Goal: Feedback & Contribution: Leave review/rating

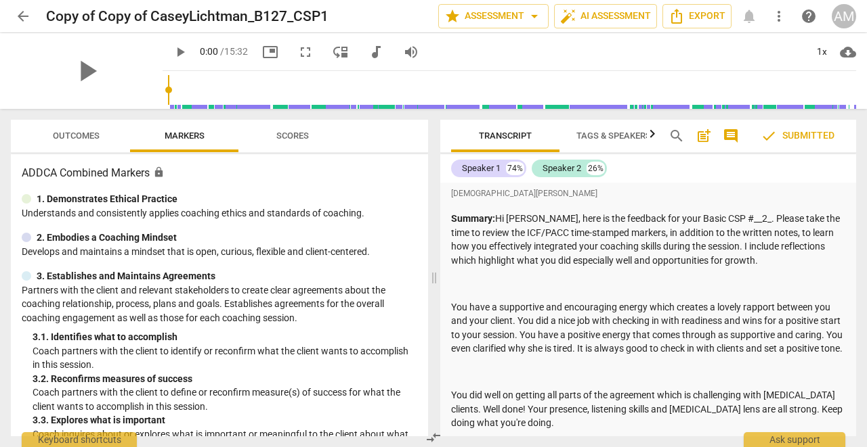
click at [20, 16] on span "arrow_back" at bounding box center [23, 16] width 16 height 16
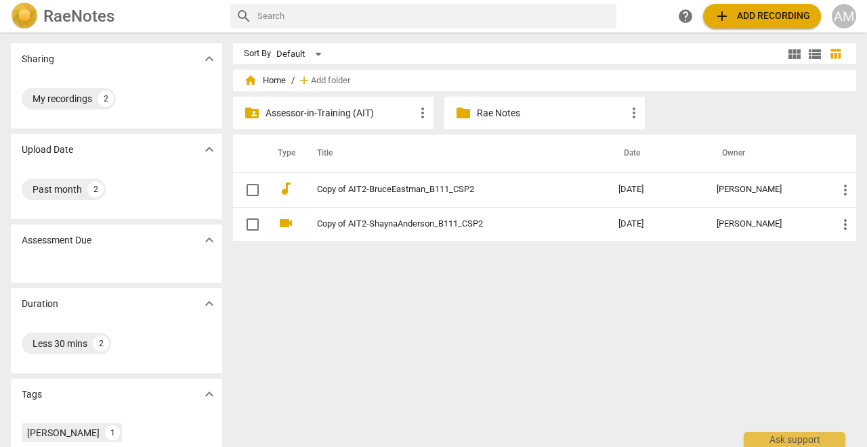
click at [286, 112] on p "Assessor-in-Training (AIT)" at bounding box center [339, 113] width 149 height 14
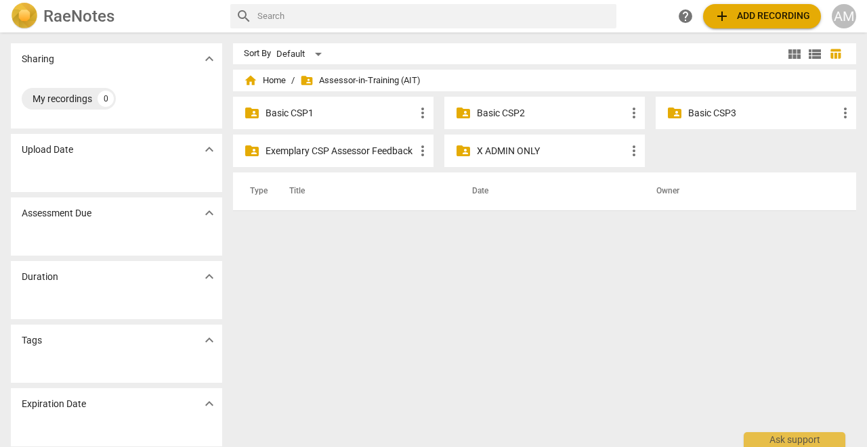
click at [709, 110] on p "Basic CSP3" at bounding box center [762, 113] width 149 height 14
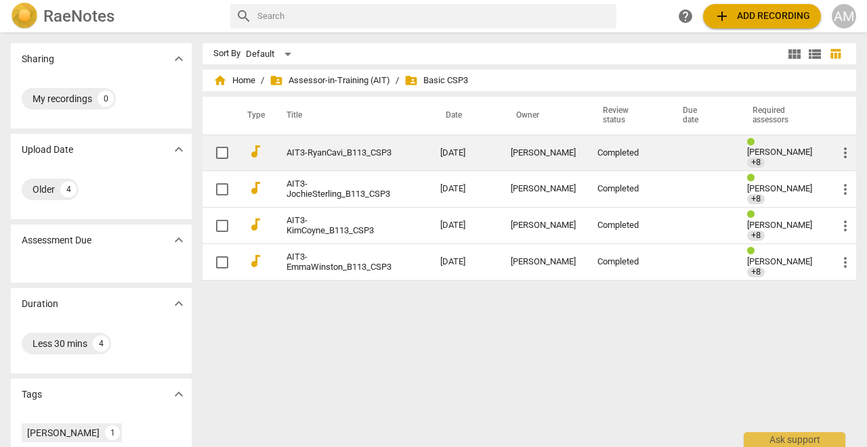
click at [352, 150] on link "AIT3-RyanCavi_B113_CSP3" at bounding box center [338, 153] width 105 height 10
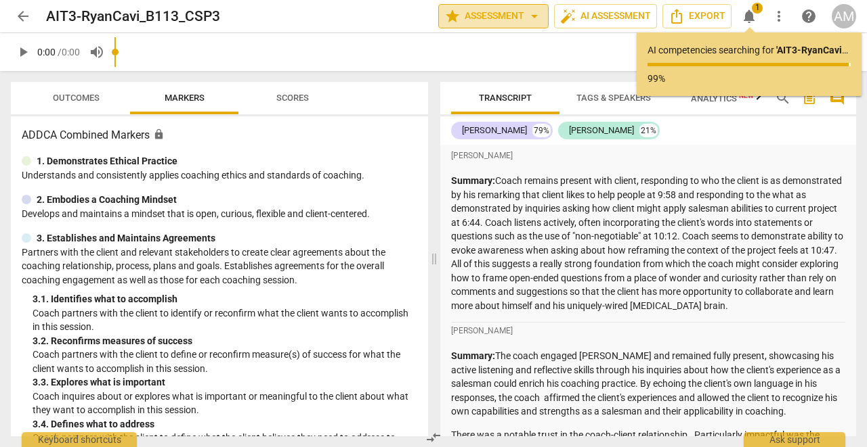
click at [508, 14] on span "star Assessment arrow_drop_down" at bounding box center [493, 16] width 98 height 16
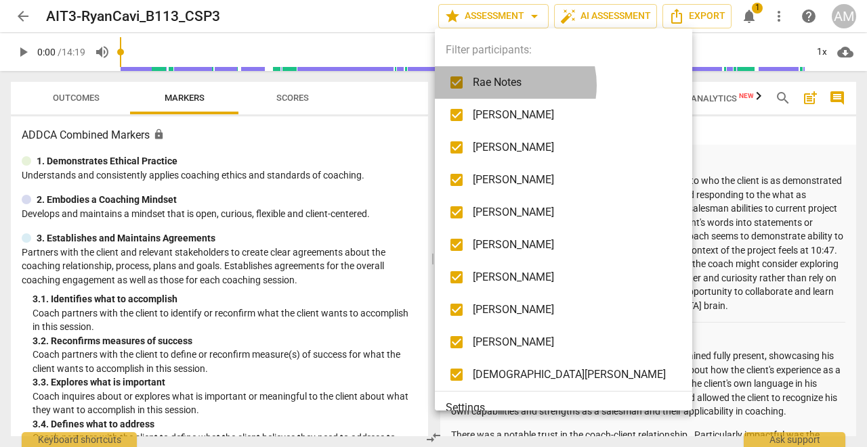
click at [504, 85] on span "Rae Notes" at bounding box center [574, 82] width 202 height 16
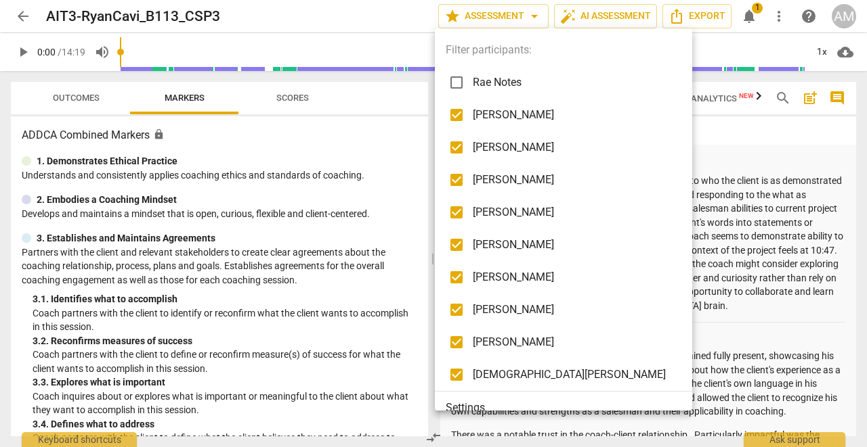
checkbox input "false"
click at [502, 112] on span "[PERSON_NAME]" at bounding box center [574, 115] width 202 height 16
checkbox input "false"
click at [495, 145] on span "[PERSON_NAME]" at bounding box center [574, 147] width 202 height 16
checkbox input "false"
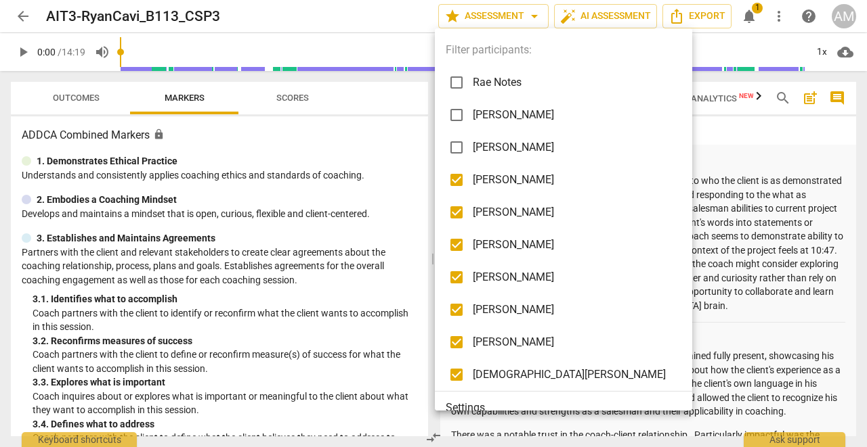
click at [487, 216] on span "[PERSON_NAME]" at bounding box center [574, 212] width 202 height 16
checkbox input "false"
click at [491, 260] on li "[PERSON_NAME]" at bounding box center [566, 245] width 262 height 32
checkbox input "false"
click at [498, 282] on span "[PERSON_NAME]" at bounding box center [574, 277] width 202 height 16
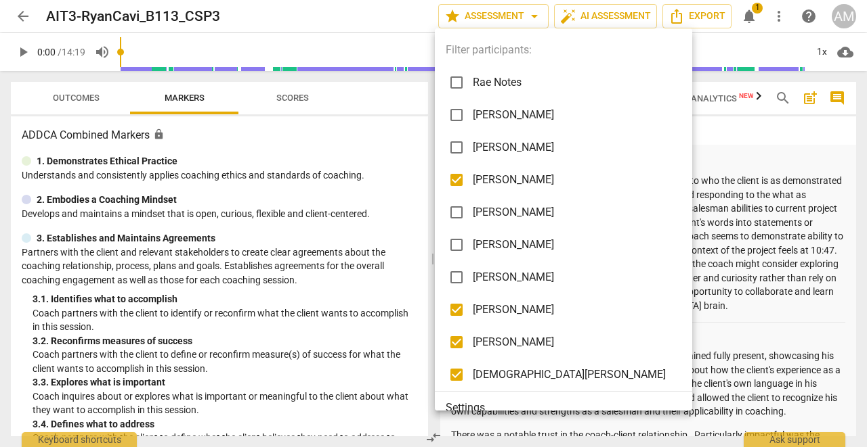
checkbox input "false"
click at [492, 319] on li "[PERSON_NAME]" at bounding box center [566, 310] width 262 height 32
checkbox input "false"
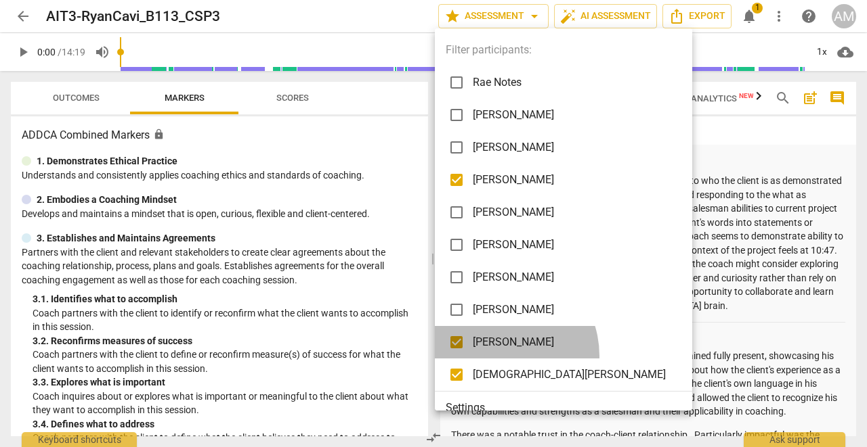
click at [497, 356] on li "[PERSON_NAME]" at bounding box center [566, 342] width 262 height 32
checkbox input "false"
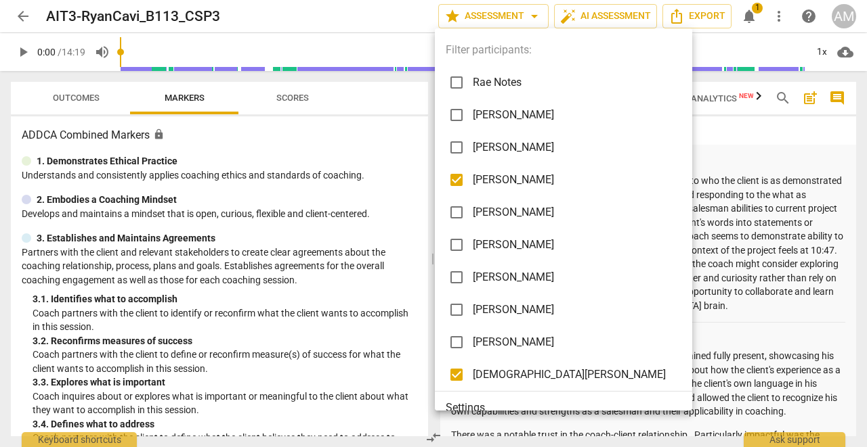
click at [498, 378] on span "[DEMOGRAPHIC_DATA][PERSON_NAME]" at bounding box center [574, 375] width 202 height 16
checkbox input "false"
click at [686, 259] on div at bounding box center [433, 223] width 867 height 447
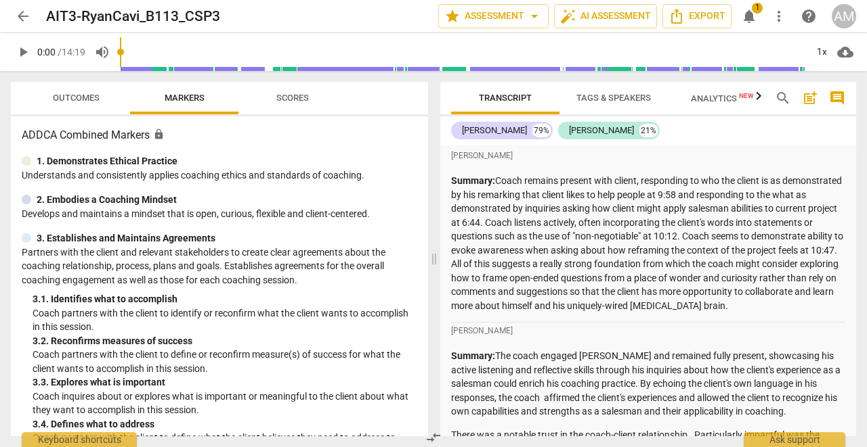
click at [51, 102] on span "Outcomes" at bounding box center [76, 98] width 79 height 18
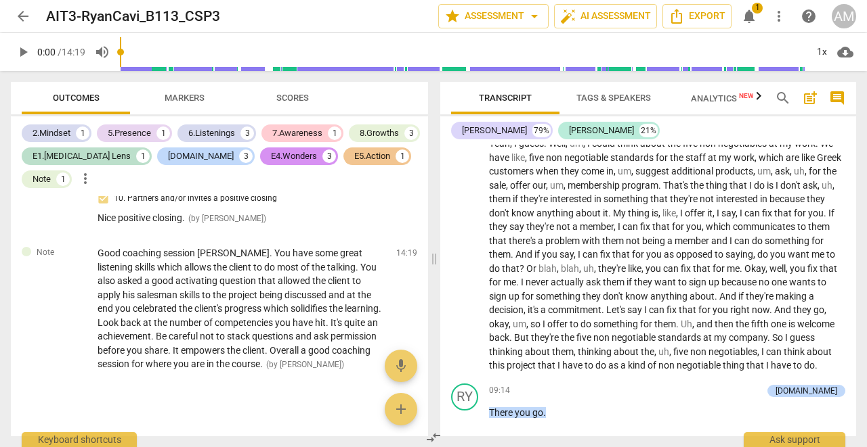
scroll to position [1609, 0]
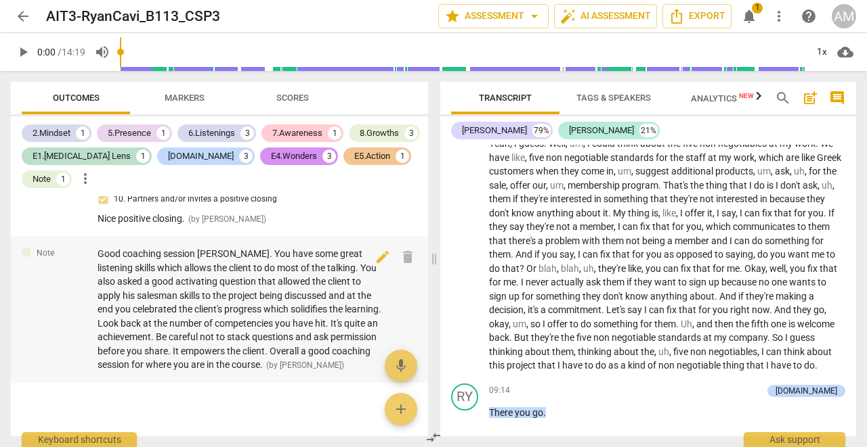
click at [172, 338] on span "Good coaching session [PERSON_NAME]. You have some great listening skills which…" at bounding box center [239, 309] width 284 height 122
click at [271, 338] on span "Good coaching session [PERSON_NAME]. You have some great listening skills which…" at bounding box center [239, 309] width 284 height 122
click at [271, 335] on span "Good coaching session [PERSON_NAME]. You have some great listening skills which…" at bounding box center [239, 309] width 284 height 122
click at [270, 334] on span "Good coaching session [PERSON_NAME]. You have some great listening skills which…" at bounding box center [239, 309] width 284 height 122
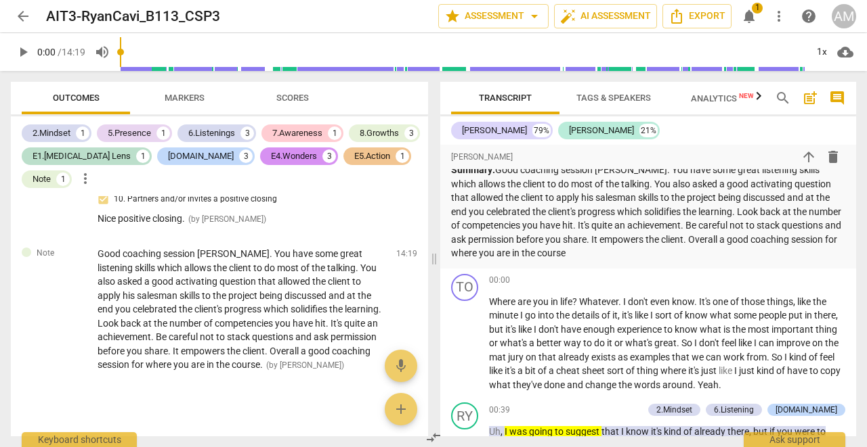
scroll to position [1738, 0]
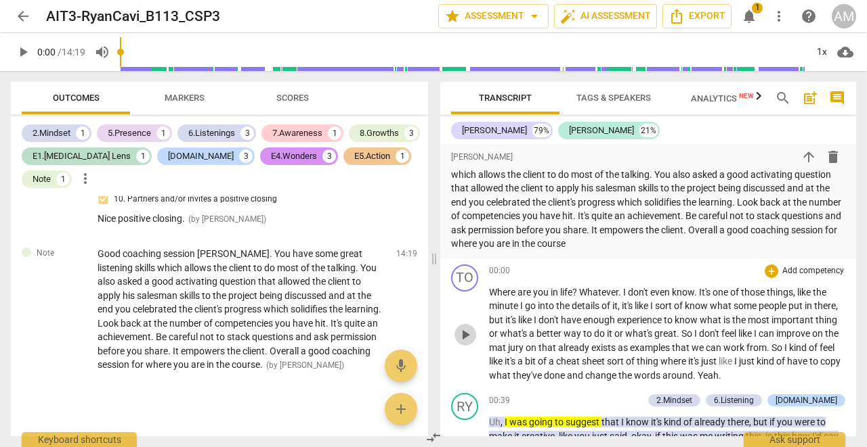
click at [464, 327] on span "play_arrow" at bounding box center [465, 335] width 16 height 16
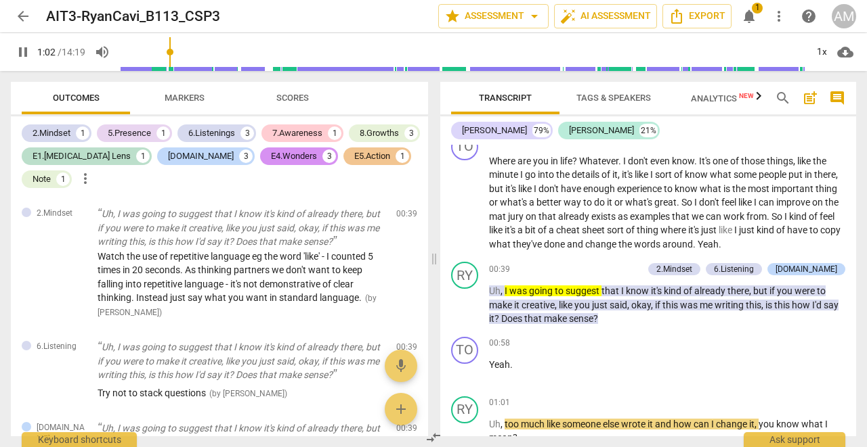
scroll to position [0, 0]
click at [464, 297] on span "pause" at bounding box center [465, 305] width 16 height 16
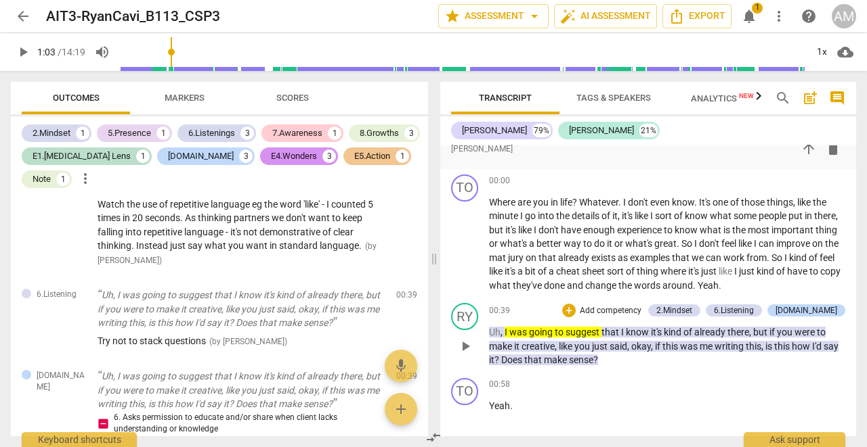
scroll to position [1824, 0]
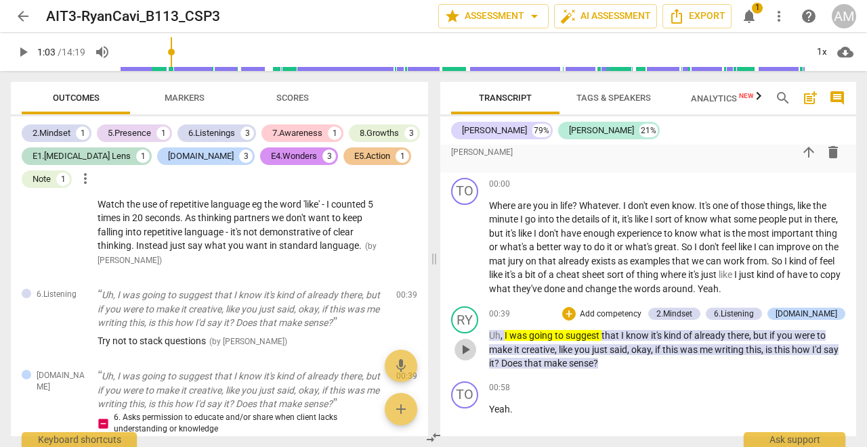
click at [469, 342] on span "play_arrow" at bounding box center [465, 350] width 16 height 16
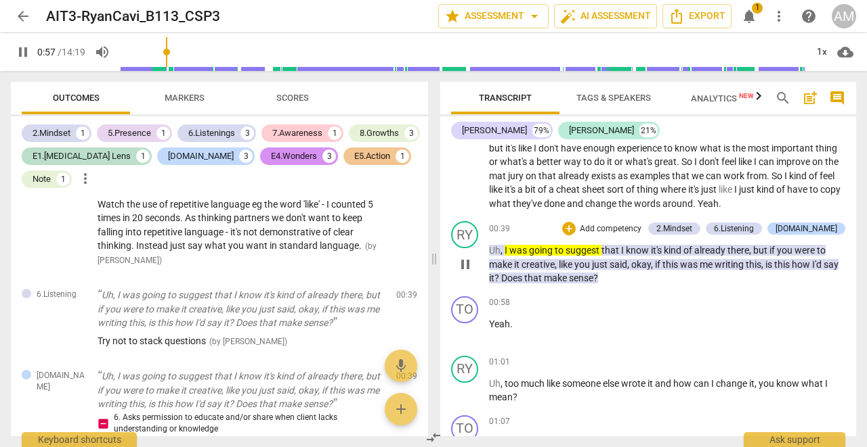
scroll to position [1912, 0]
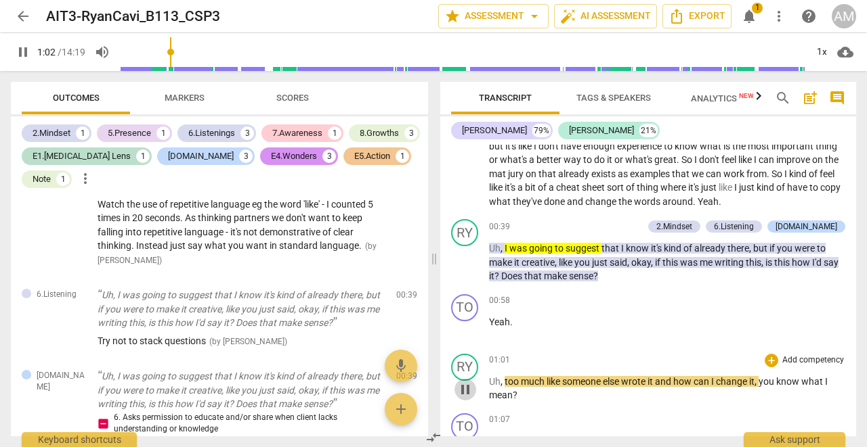
click at [469, 382] on span "pause" at bounding box center [465, 390] width 16 height 16
click at [469, 382] on span "play_arrow" at bounding box center [465, 390] width 16 height 16
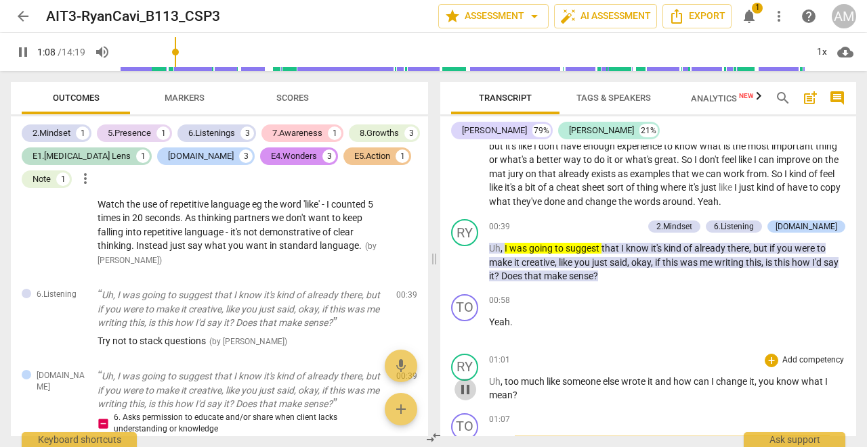
click at [469, 382] on span "pause" at bounding box center [465, 390] width 16 height 16
click at [466, 255] on span "play_arrow" at bounding box center [465, 263] width 16 height 16
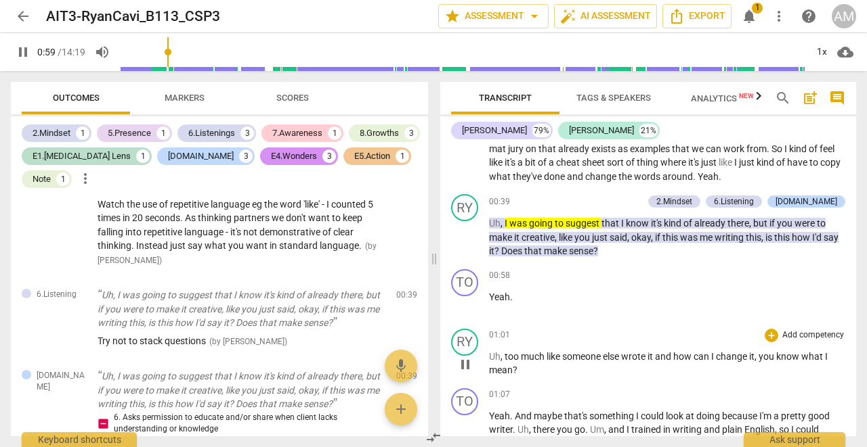
scroll to position [1954, 0]
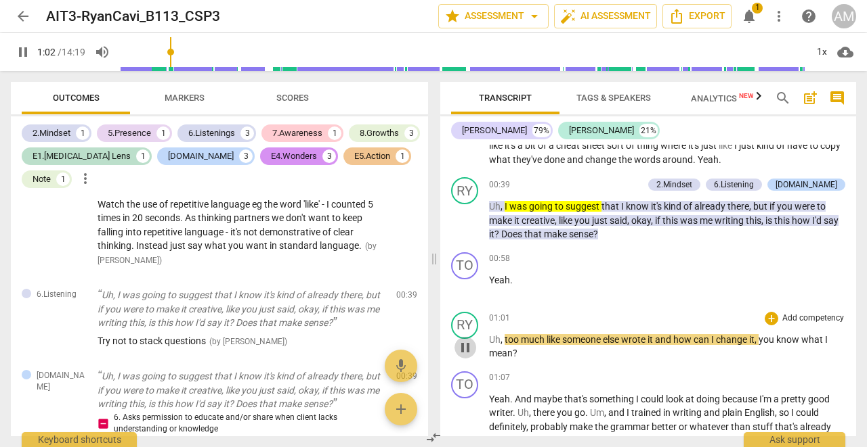
click at [466, 340] on span "pause" at bounding box center [465, 348] width 16 height 16
click at [465, 340] on span "play_arrow" at bounding box center [465, 348] width 16 height 16
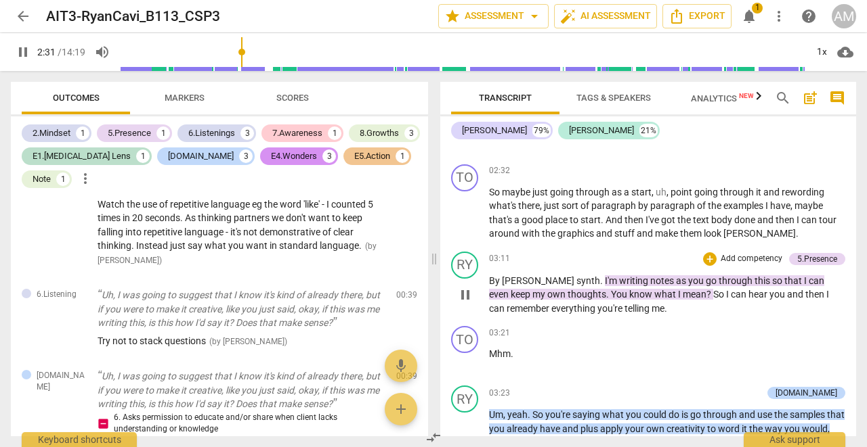
scroll to position [2485, 0]
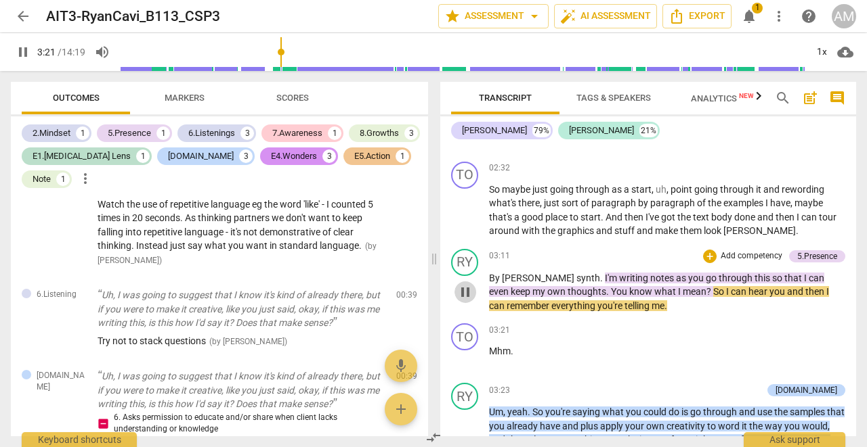
click at [466, 284] on span "pause" at bounding box center [465, 292] width 16 height 16
type input "202"
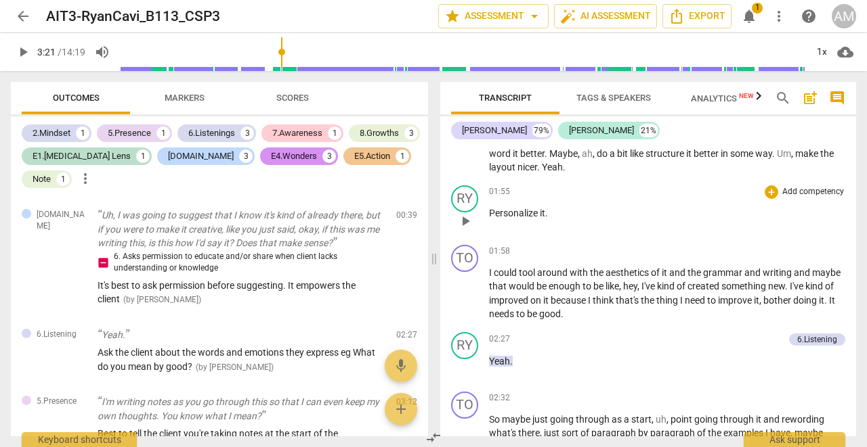
scroll to position [2256, 0]
click at [810, 333] on div "6.Listening" at bounding box center [817, 339] width 40 height 12
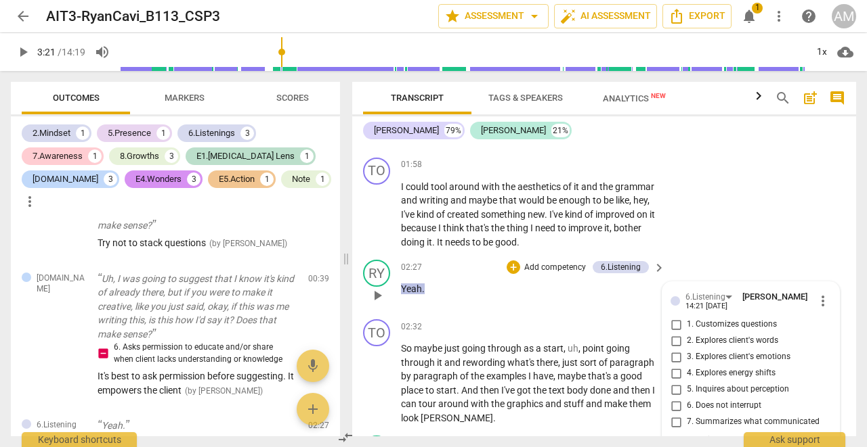
scroll to position [2248, 0]
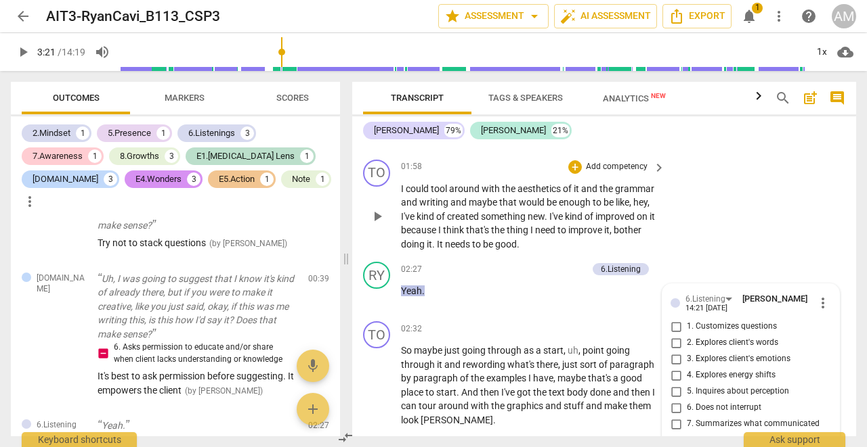
click at [632, 206] on p "I could tool around with the aesthetics of it and the grammar and writing and m…" at bounding box center [529, 217] width 257 height 70
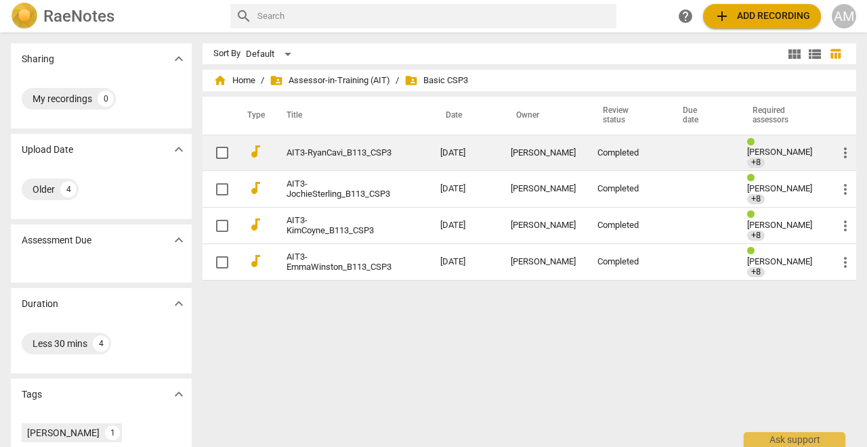
click at [529, 148] on div "[PERSON_NAME]" at bounding box center [542, 153] width 65 height 10
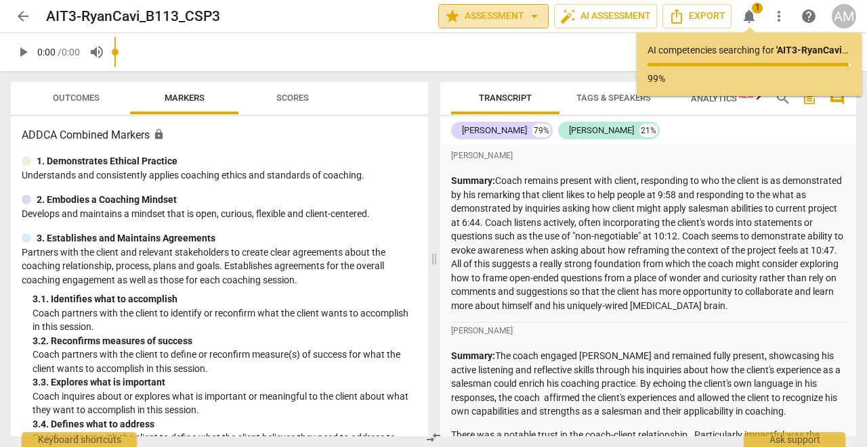
click at [500, 20] on span "star Assessment arrow_drop_down" at bounding box center [493, 16] width 98 height 16
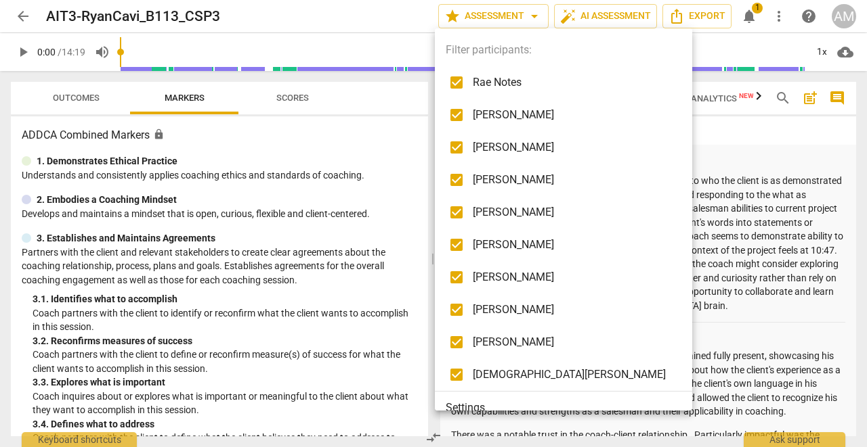
click at [506, 85] on span "Rae Notes" at bounding box center [574, 82] width 202 height 16
checkbox input "false"
click at [499, 115] on span "[PERSON_NAME]" at bounding box center [574, 115] width 202 height 16
checkbox input "false"
click at [496, 146] on span "[PERSON_NAME]" at bounding box center [574, 147] width 202 height 16
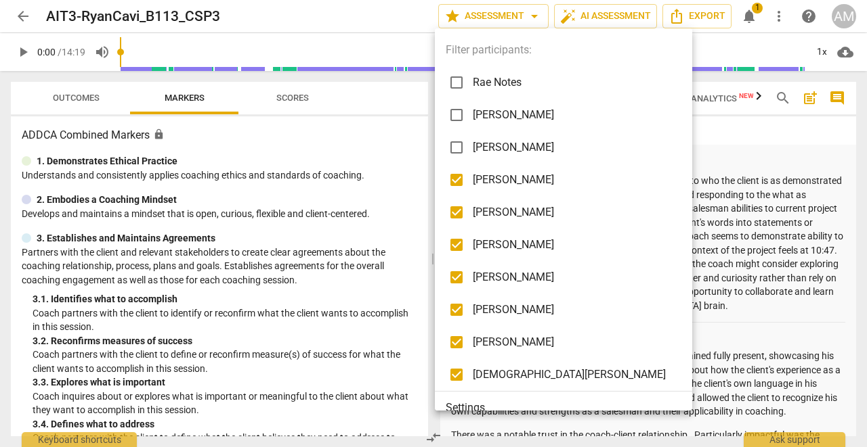
checkbox input "false"
click at [494, 206] on span "[PERSON_NAME]" at bounding box center [574, 212] width 202 height 16
checkbox input "false"
click at [491, 250] on span "[PERSON_NAME]" at bounding box center [574, 245] width 202 height 16
checkbox input "false"
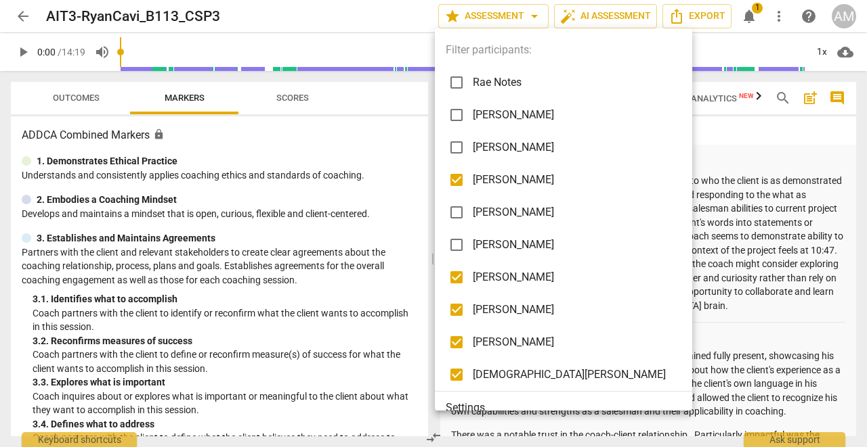
click at [493, 293] on li "[PERSON_NAME]" at bounding box center [566, 277] width 262 height 32
checkbox input "false"
click at [491, 306] on span "[PERSON_NAME]" at bounding box center [574, 310] width 202 height 16
checkbox input "false"
click at [492, 336] on span "[PERSON_NAME]" at bounding box center [574, 342] width 202 height 16
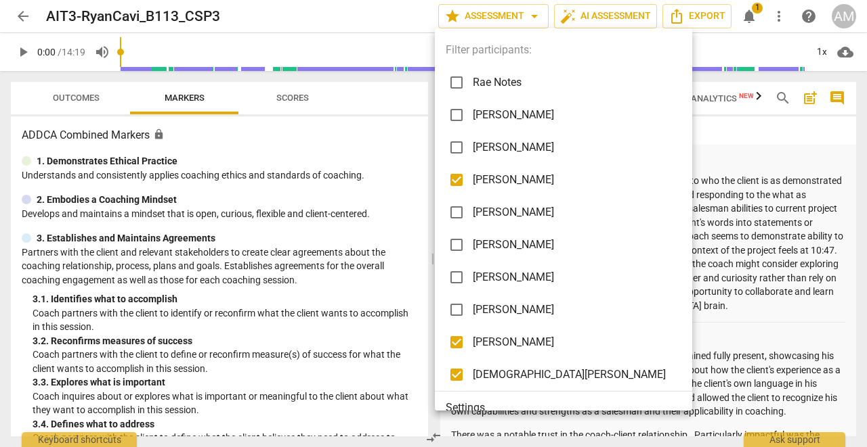
checkbox input "false"
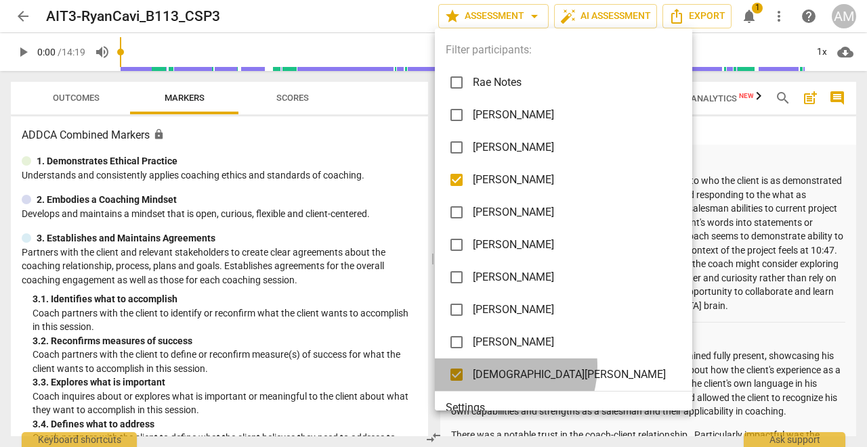
click at [494, 366] on li "[DEMOGRAPHIC_DATA][PERSON_NAME]" at bounding box center [566, 375] width 262 height 33
checkbox input "false"
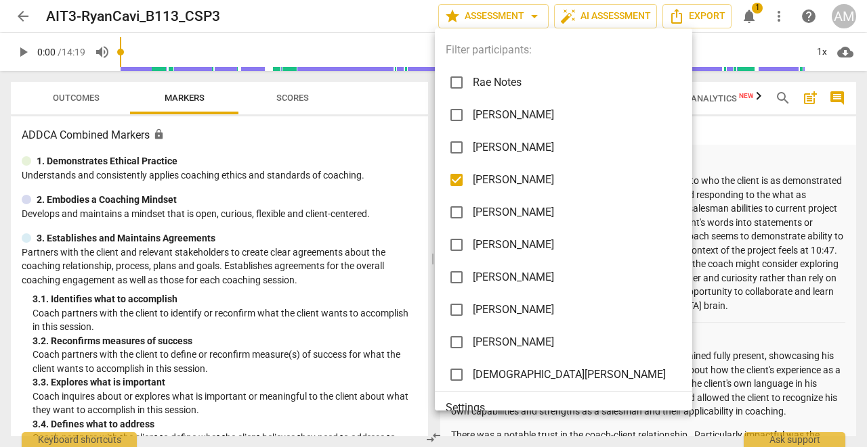
click at [75, 96] on div at bounding box center [433, 223] width 867 height 447
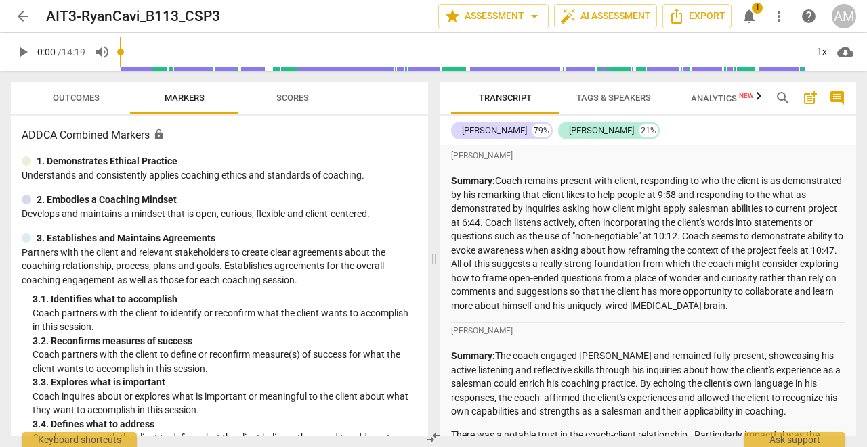
click at [75, 96] on span "Outcomes" at bounding box center [76, 98] width 47 height 10
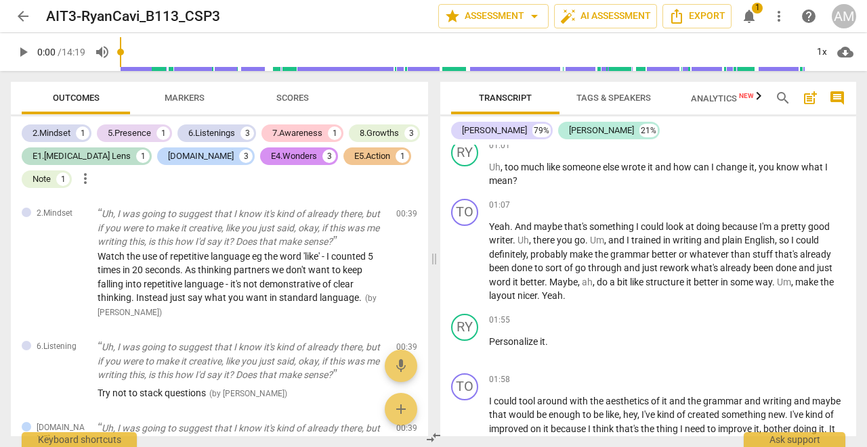
scroll to position [2149, 0]
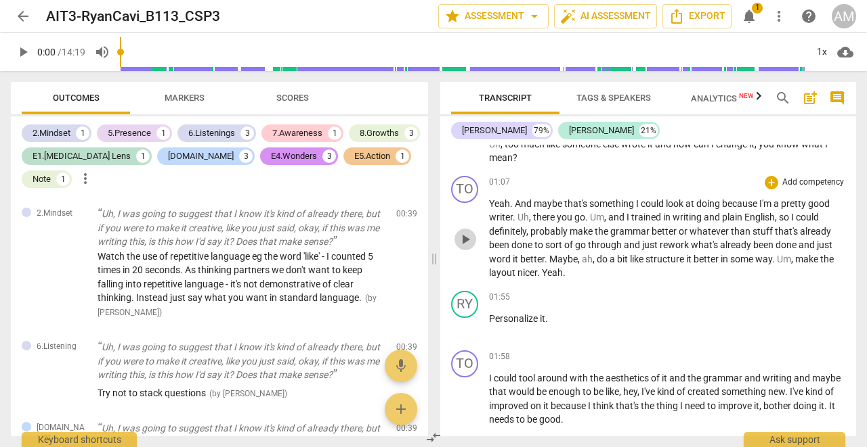
click at [462, 232] on span "play_arrow" at bounding box center [465, 240] width 16 height 16
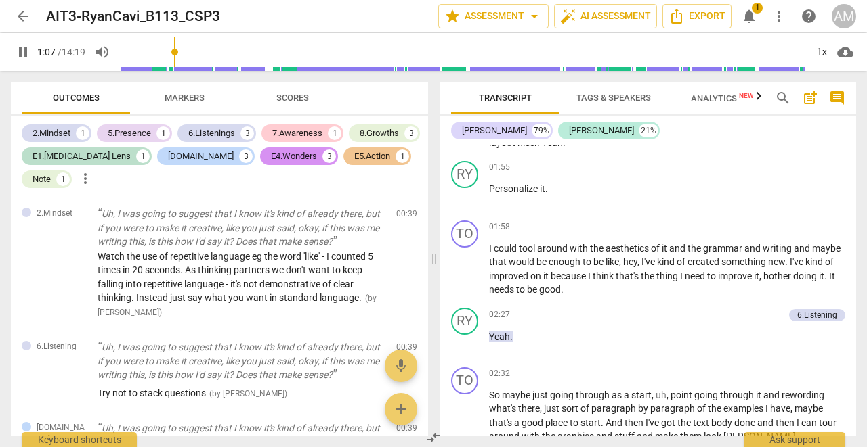
scroll to position [2283, 0]
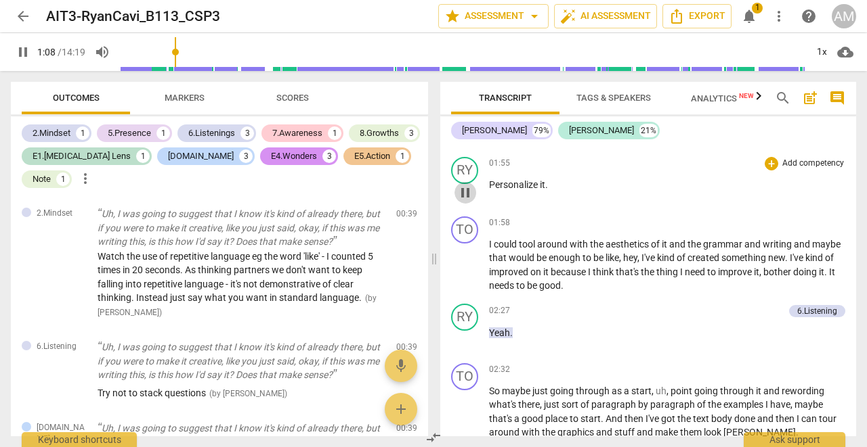
click at [465, 185] on span "pause" at bounding box center [465, 193] width 16 height 16
click at [464, 258] on span "play_arrow" at bounding box center [465, 266] width 16 height 16
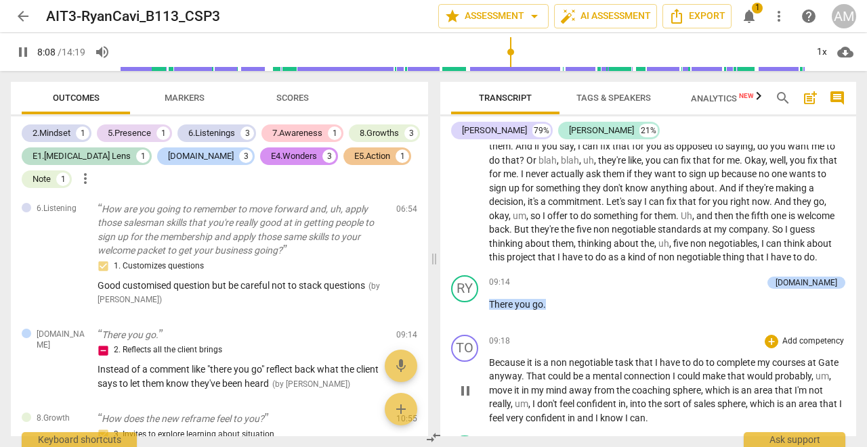
scroll to position [3564, 0]
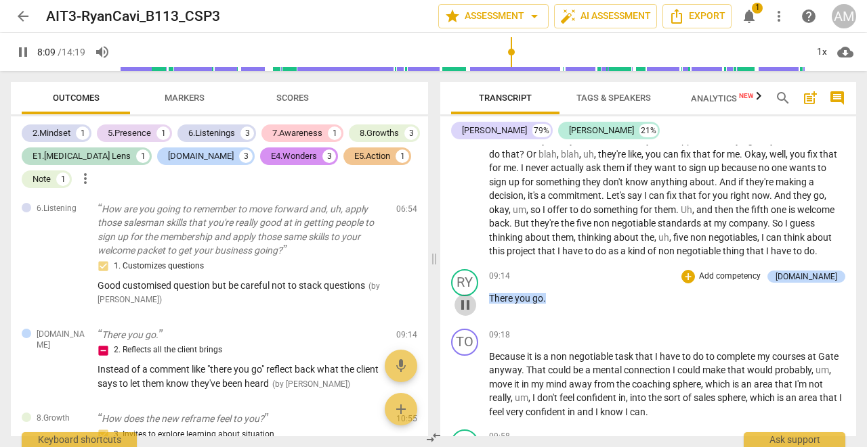
click at [467, 297] on span "pause" at bounding box center [465, 305] width 16 height 16
click at [467, 297] on span "play_arrow" at bounding box center [465, 305] width 16 height 16
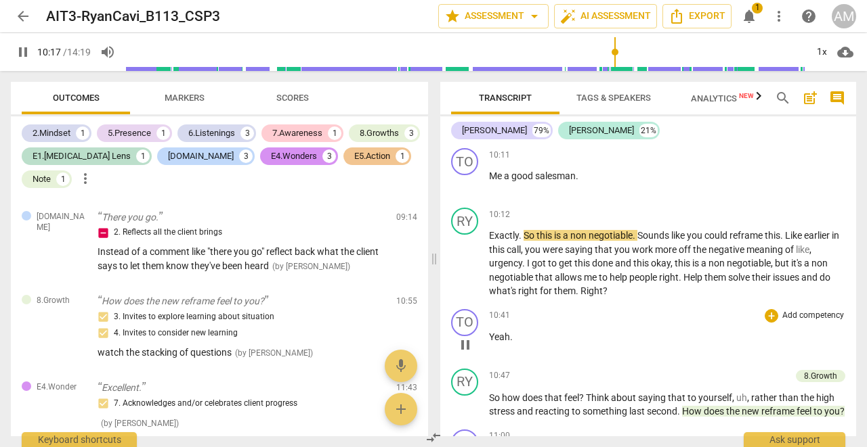
scroll to position [4013, 0]
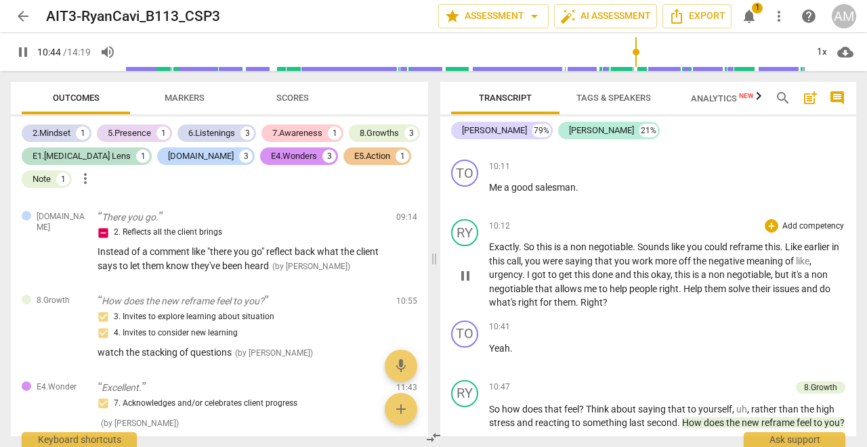
click at [466, 268] on span "pause" at bounding box center [465, 276] width 16 height 16
type input "644"
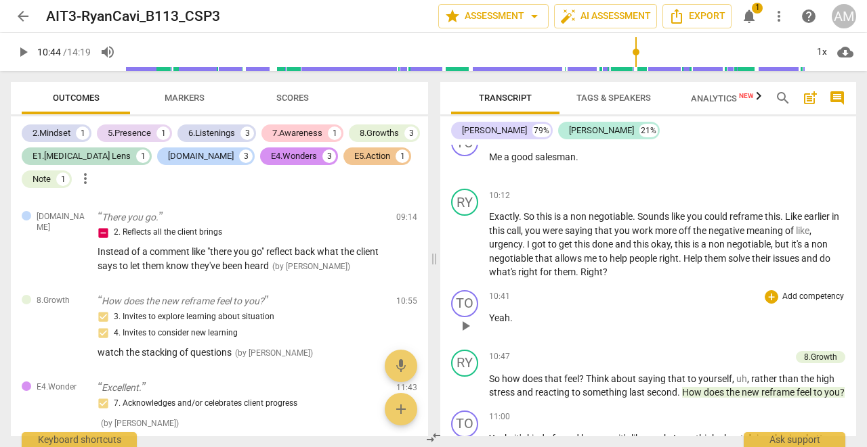
scroll to position [4044, 0]
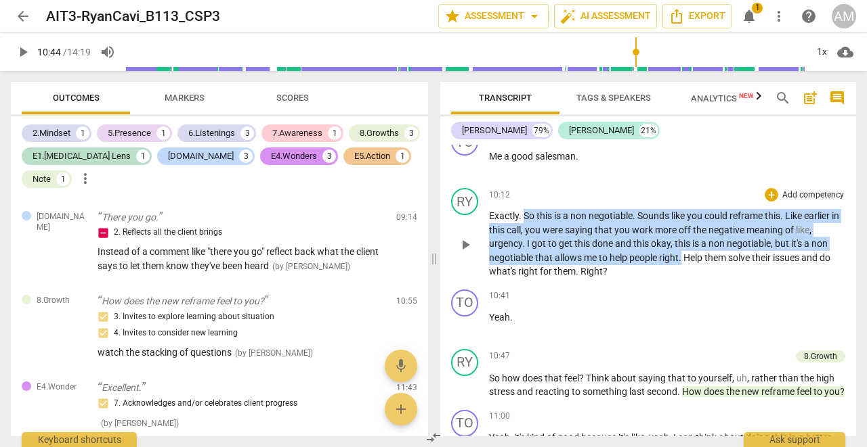
drag, startPoint x: 523, startPoint y: 196, endPoint x: 682, endPoint y: 236, distance: 163.4
click at [682, 236] on p "Exactly . So this is a non negotiable . Sounds like you could reframe this . Li…" at bounding box center [667, 244] width 356 height 70
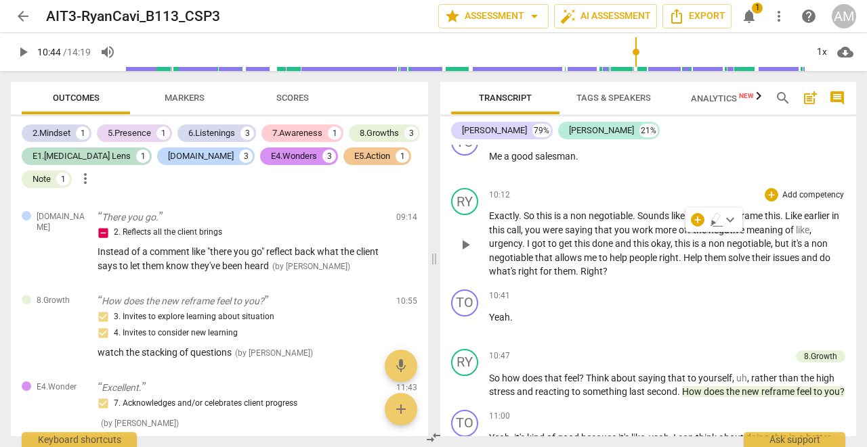
click at [649, 253] on p "Exactly . So this is a non negotiable . Sounds like you could reframe this . Li…" at bounding box center [667, 244] width 356 height 70
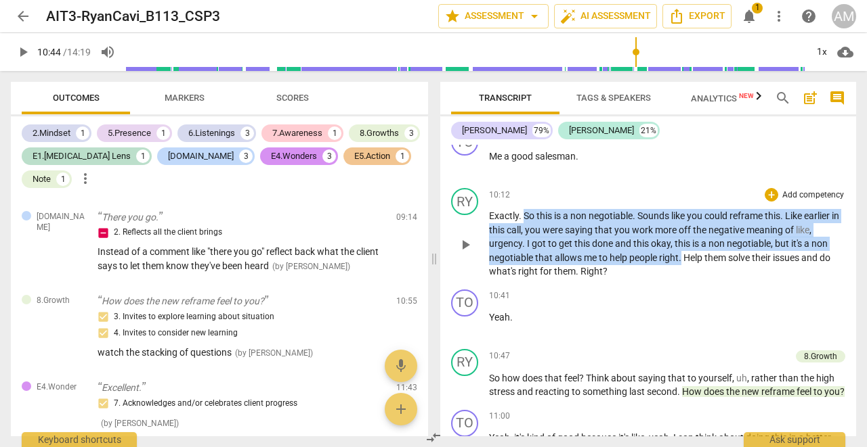
drag, startPoint x: 525, startPoint y: 198, endPoint x: 682, endPoint y: 236, distance: 161.7
click at [682, 236] on p "Exactly . So this is a non negotiable . Sounds like you could reframe this . Li…" at bounding box center [667, 244] width 356 height 70
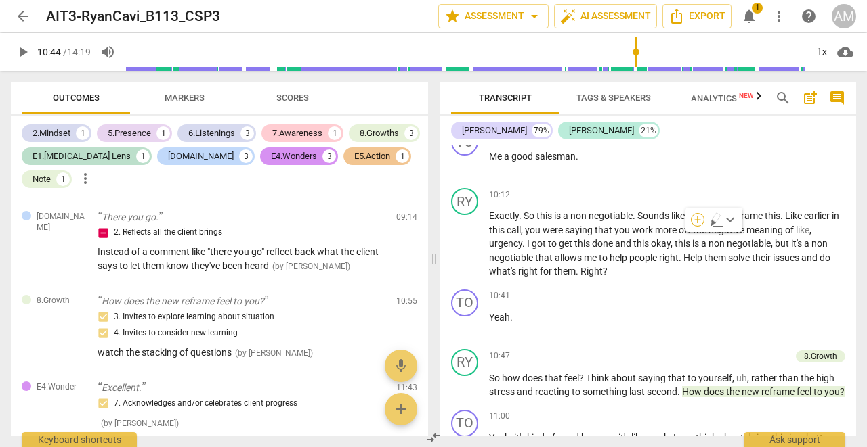
click at [699, 219] on div "+" at bounding box center [698, 220] width 14 height 14
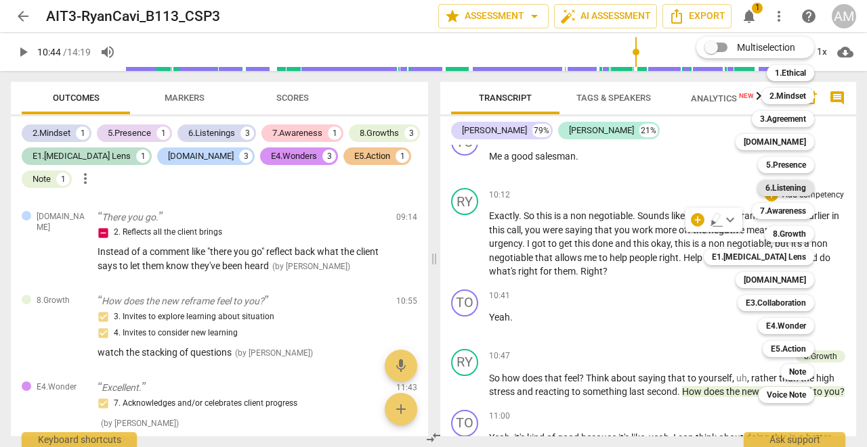
click at [789, 192] on b "6.Listening" at bounding box center [785, 188] width 41 height 16
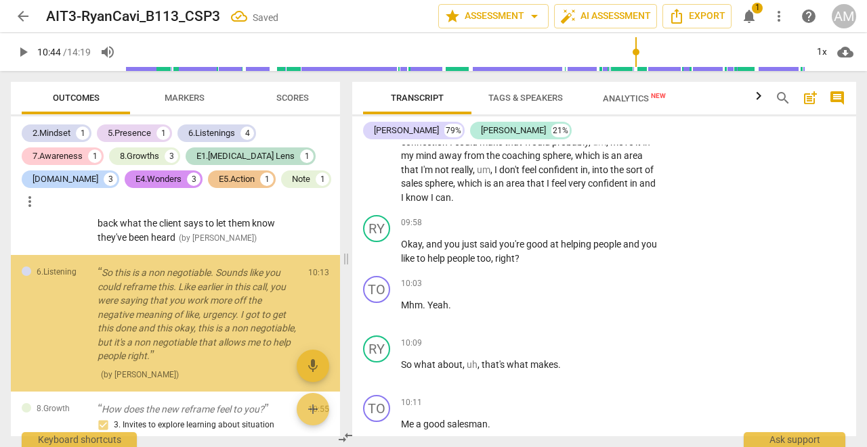
scroll to position [4348, 0]
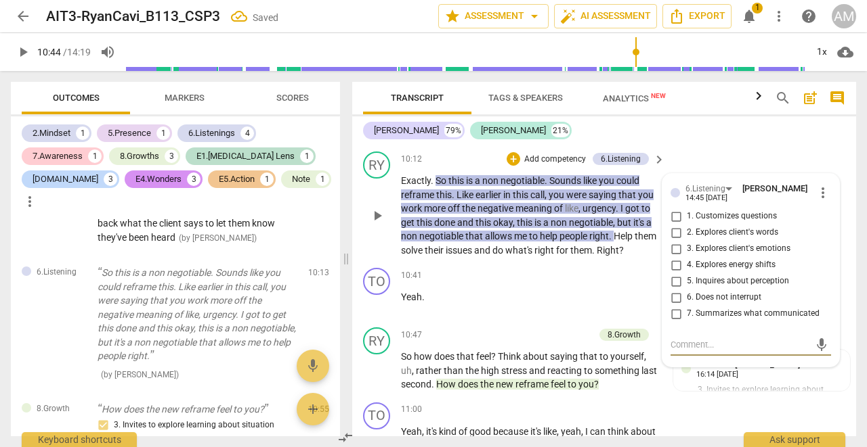
click at [678, 209] on input "1. Customizes questions" at bounding box center [676, 217] width 22 height 16
checkbox input "true"
click at [734, 338] on textarea at bounding box center [739, 344] width 139 height 13
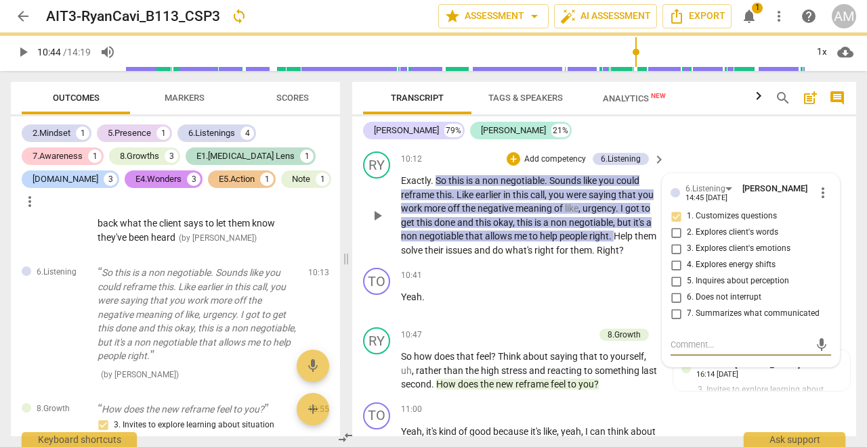
type textarea "I"
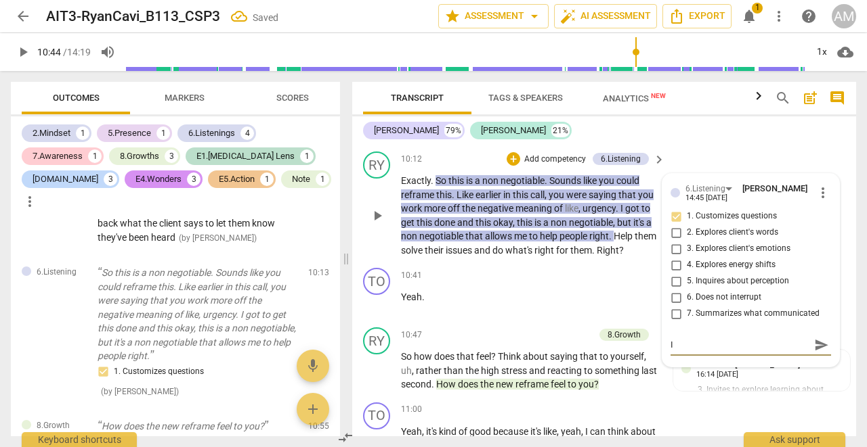
type textarea "I"
type textarea "It"
type textarea "It'"
type textarea "It's"
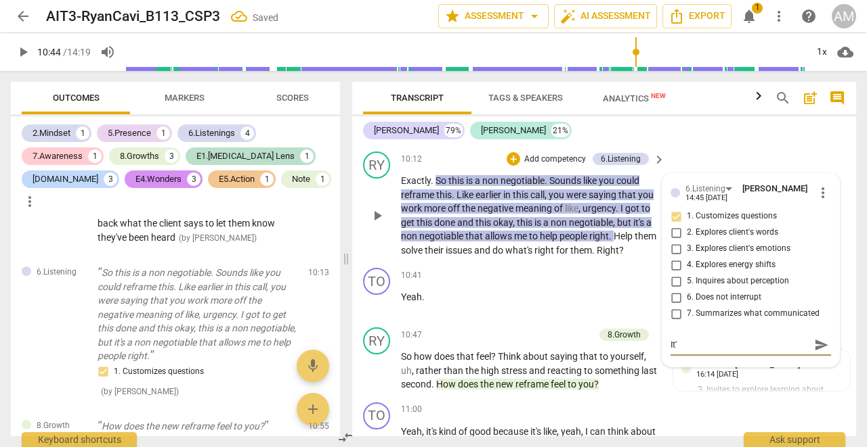
type textarea "It's"
type textarea "It's g"
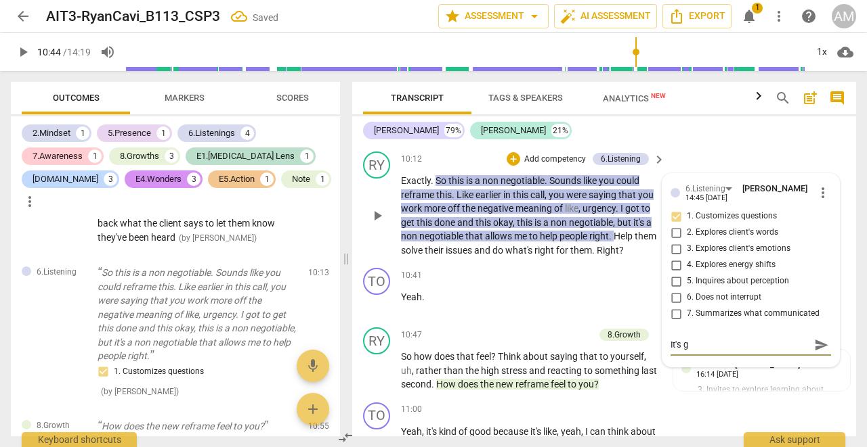
type textarea "It's go"
type textarea "It's goo"
type textarea "It's good"
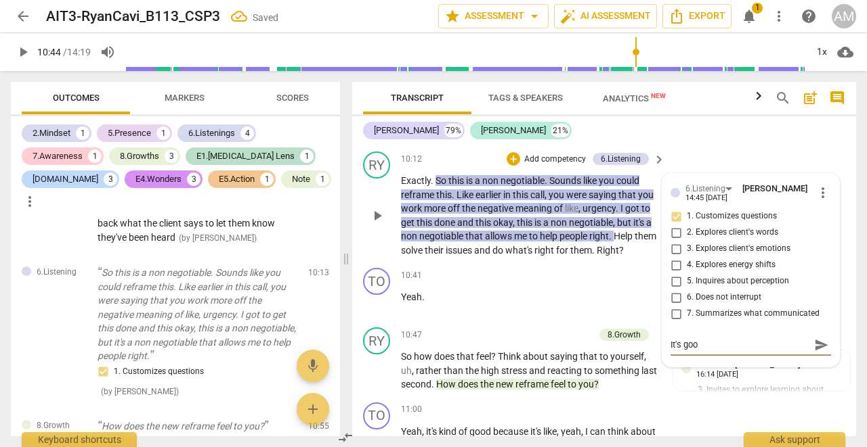
type textarea "It's good"
type textarea "It's good t"
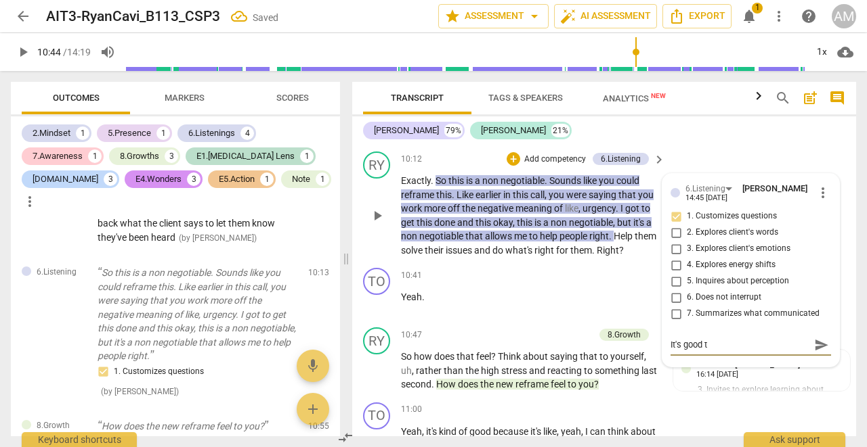
type textarea "It's good th"
type textarea "It's good tha"
type textarea "It's good that"
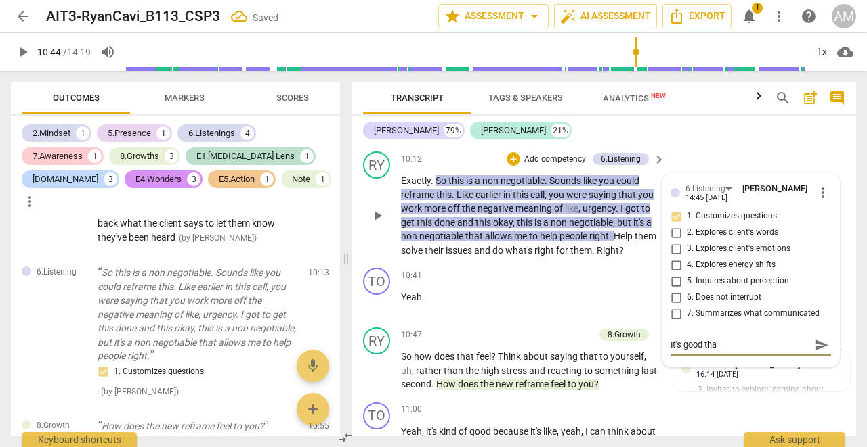
type textarea "It's good that"
type textarea "It's good that y"
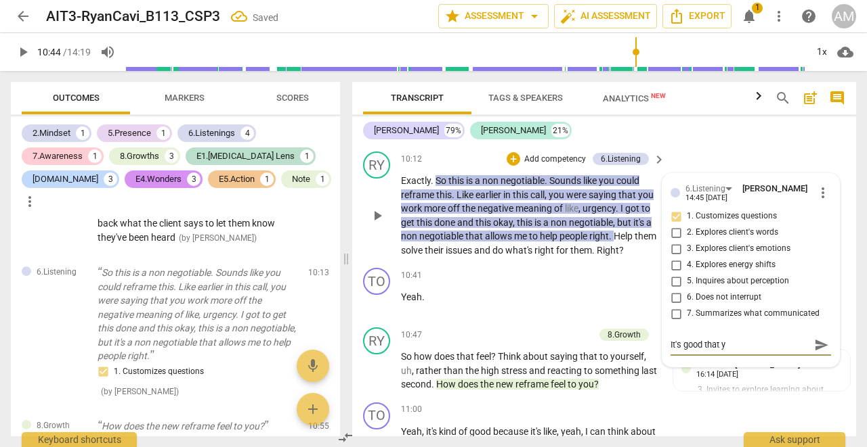
type textarea "It's good that yo"
type textarea "It's good that you"
type textarea "It's good that you'"
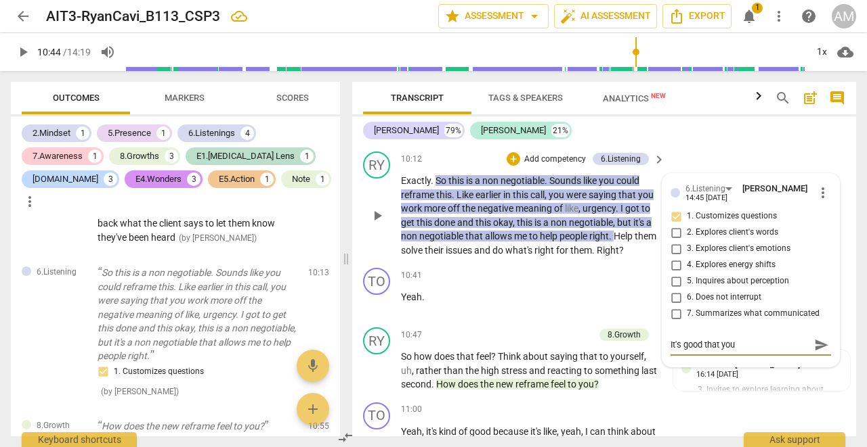
type textarea "It's good that you'"
type textarea "It's good that you'r"
type textarea "It's good that you're"
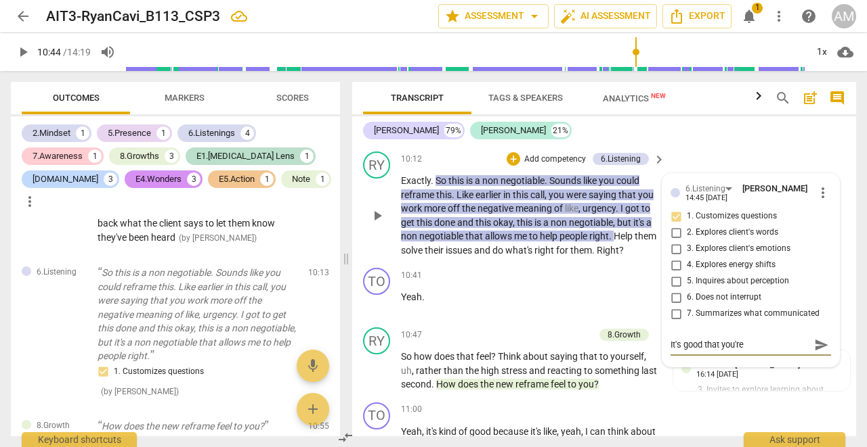
type textarea "It's good that you're"
type textarea "It's good that you're l"
type textarea "It's good that you're li"
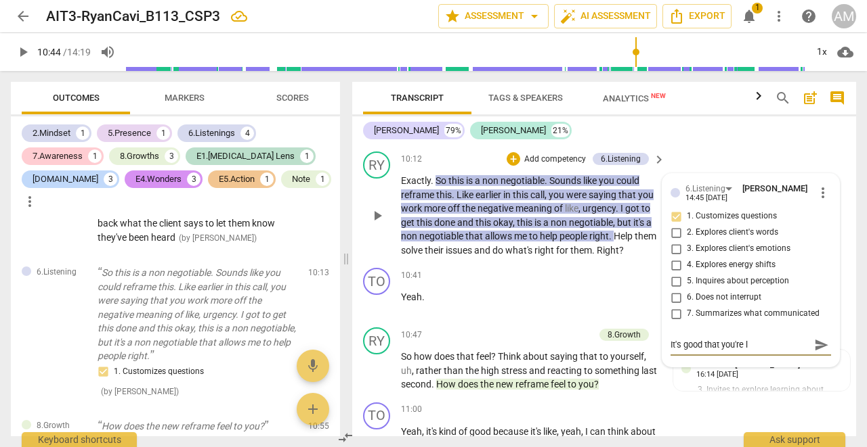
type textarea "It's good that you're li"
type textarea "It's good that you're lis"
type textarea "It's good that you're list"
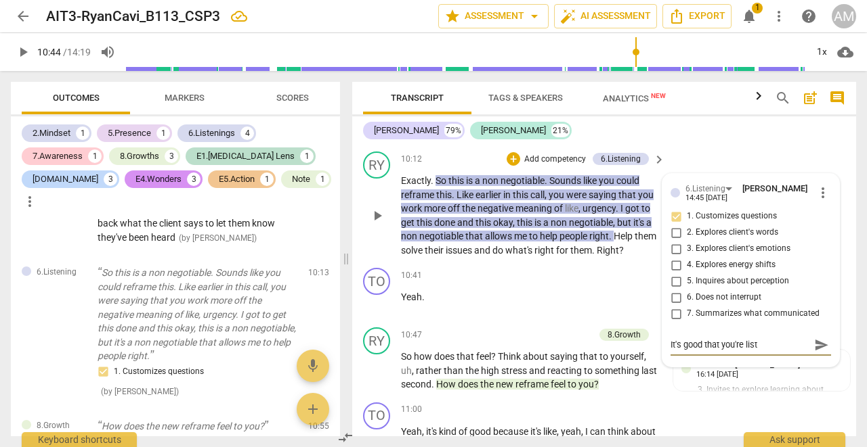
type textarea "It's good that you're liste"
type textarea "It's good that you're listen"
type textarea "It's good that you're listeni"
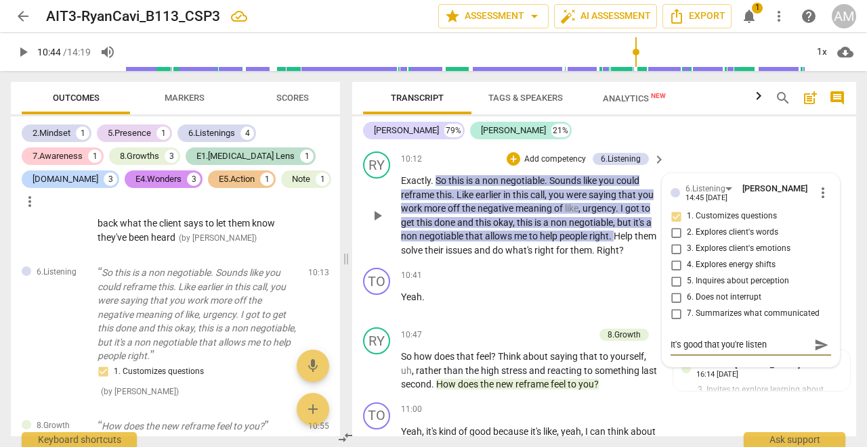
type textarea "It's good that you're listeni"
type textarea "It's good that you're listenin"
type textarea "It's good that you're listening"
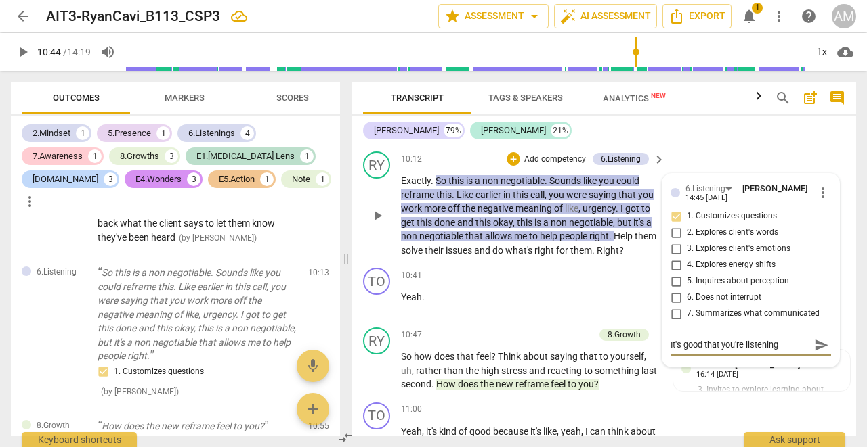
type textarea "It's good that you're listening"
type textarea "It's good that you're listening b"
type textarea "It's good that you're listening bu"
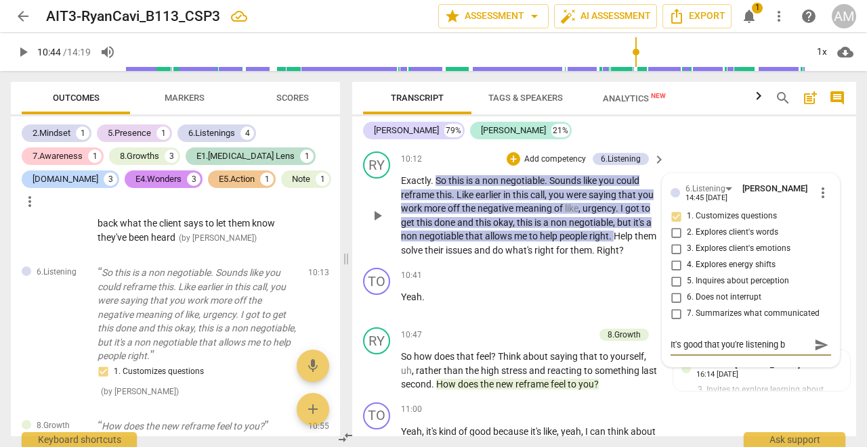
type textarea "It's good that you're listening bu"
type textarea "It's good that you're listening but"
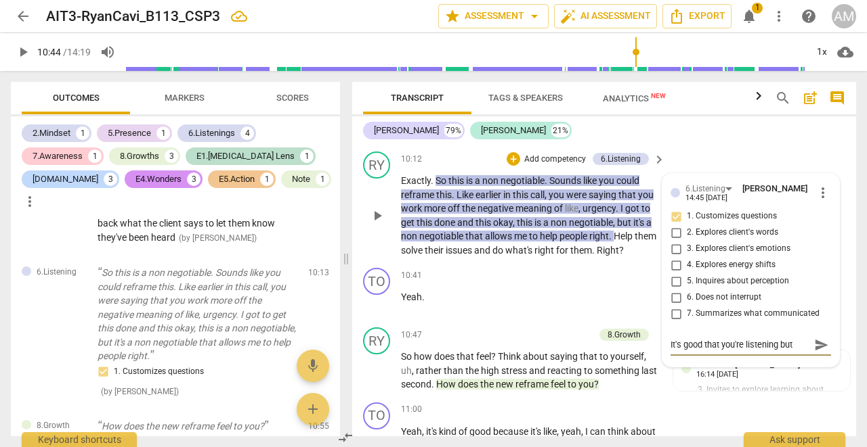
type textarea "It's good that you're listening but r"
type textarea "It's good that you're listening but ra"
type textarea "It's good that you're listening but rat"
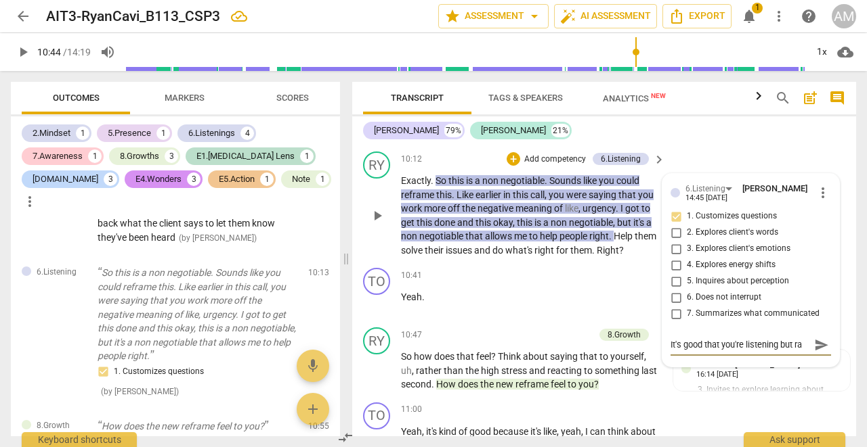
type textarea "It's good that you're listening but rat"
type textarea "It's good that you're listening but [PERSON_NAME]"
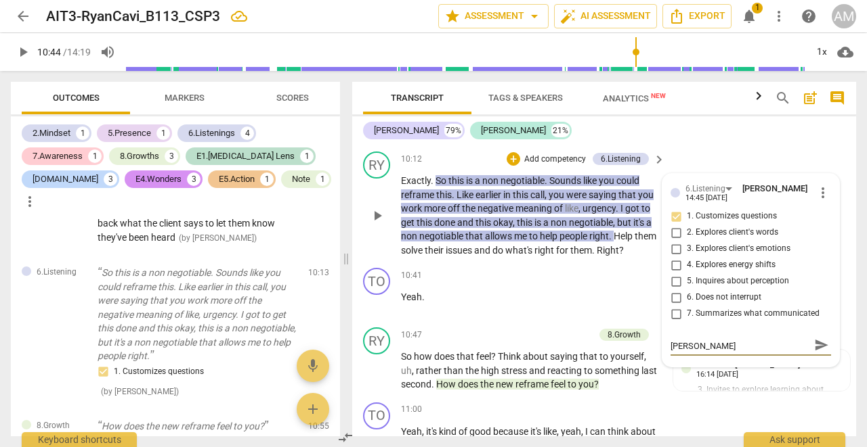
type textarea "It's good that you're listening but [PERSON_NAME]"
type textarea "It's good that you're listening but rather"
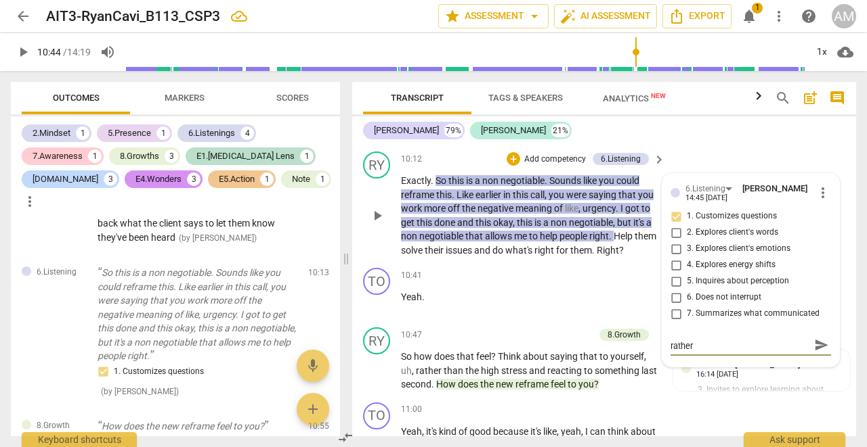
type textarea "It's good that you're listening but rather t"
type textarea "It's good that you're listening but rather th"
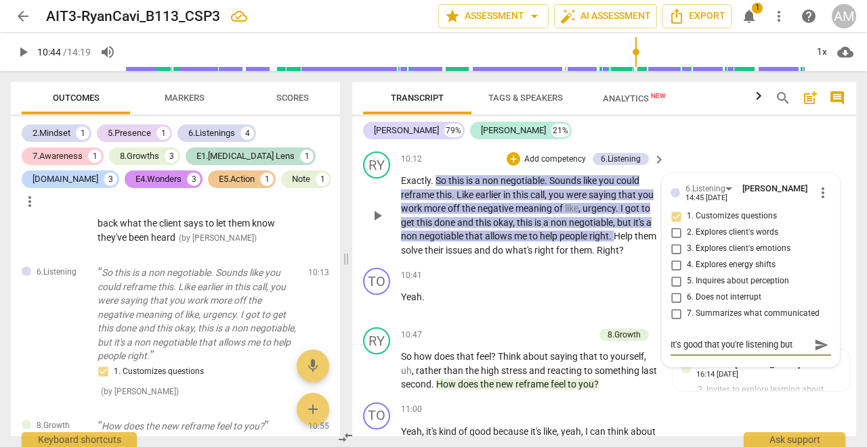
type textarea "It's good that you're listening but rather tha"
type textarea "It's good that you're listening but rather than"
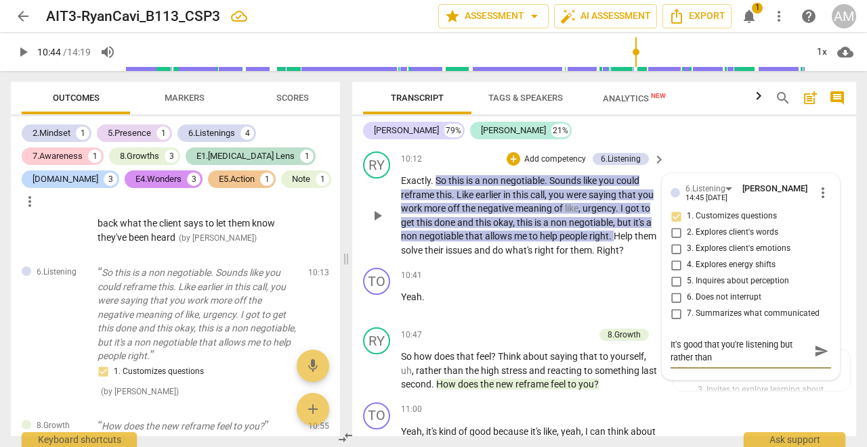
type textarea "It's good that you're listening but rather than"
type textarea "It's good that you're listening but rather than t"
type textarea "It's good that you're listening but rather than te"
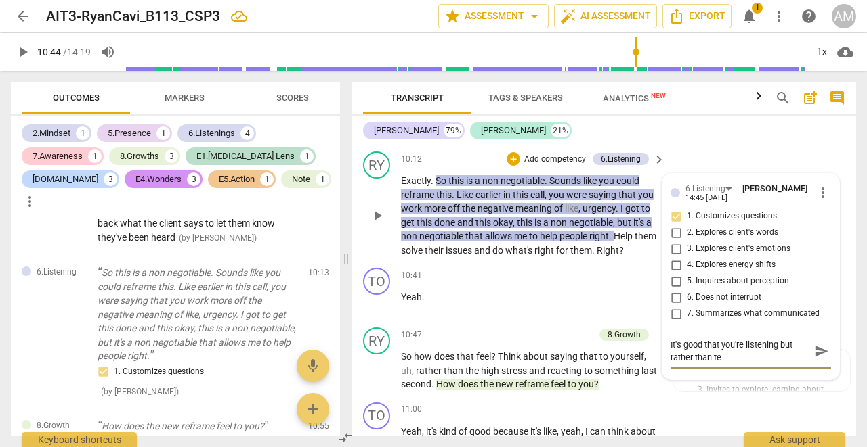
type textarea "It's good that you're listening but rather than tel"
type textarea "It's good that you're listening but rather than tell"
type textarea "It's good that you're listening but rather than telli"
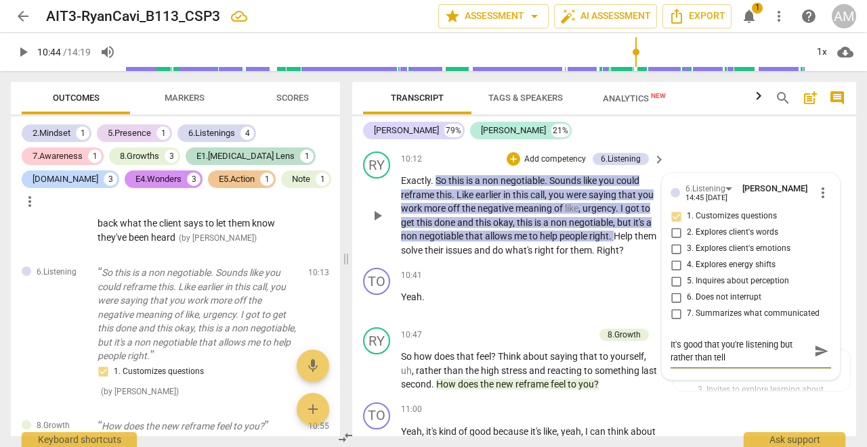
type textarea "It's good that you're listening but rather than telli"
type textarea "It's good that you're listening but rather than tellin"
type textarea "It's good that you're listening but rather than telling"
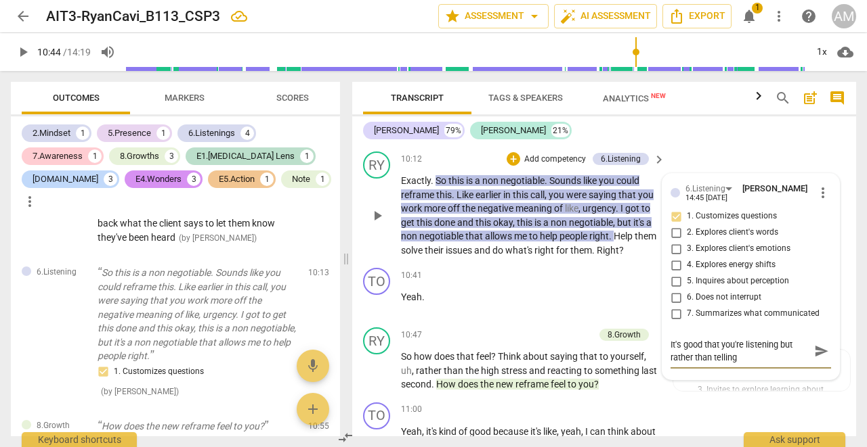
type textarea "It's good that you're listening but rather than telling"
type textarea "It's good that you're listening but rather than telling a"
type textarea "It's good that you're listening but rather than telling as"
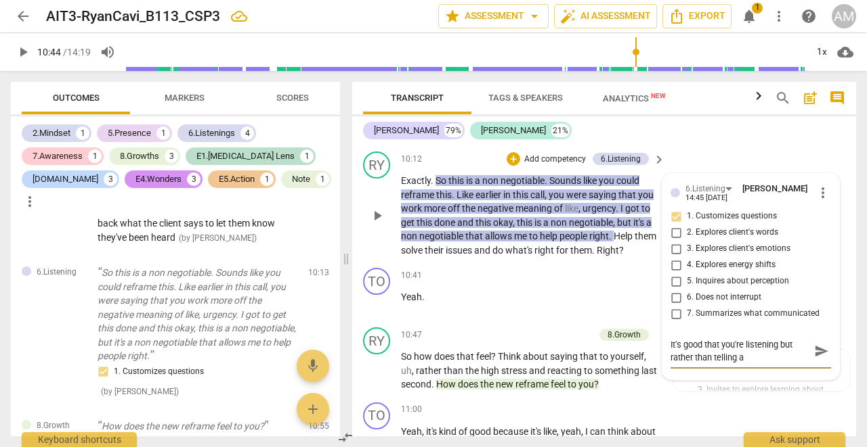
type textarea "It's good that you're listening but rather than telling as"
type textarea "It's good that you're listening but rather than telling ask"
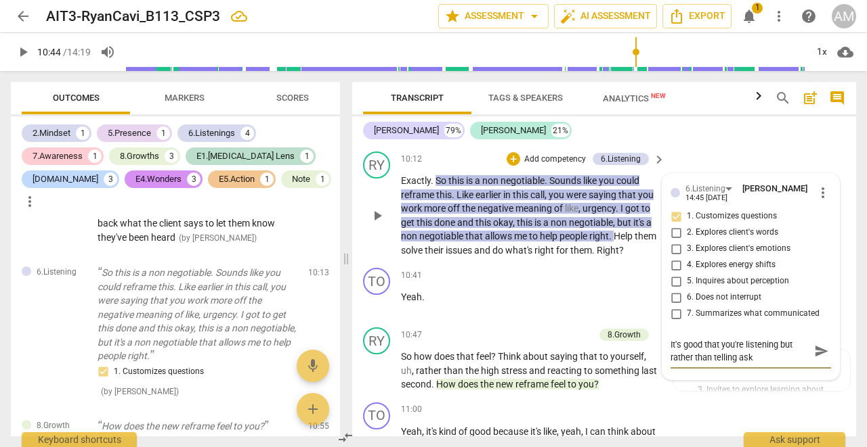
type textarea "It's good that you're listening but rather than telling ask a"
type textarea "It's good that you're listening but rather than telling ask a c"
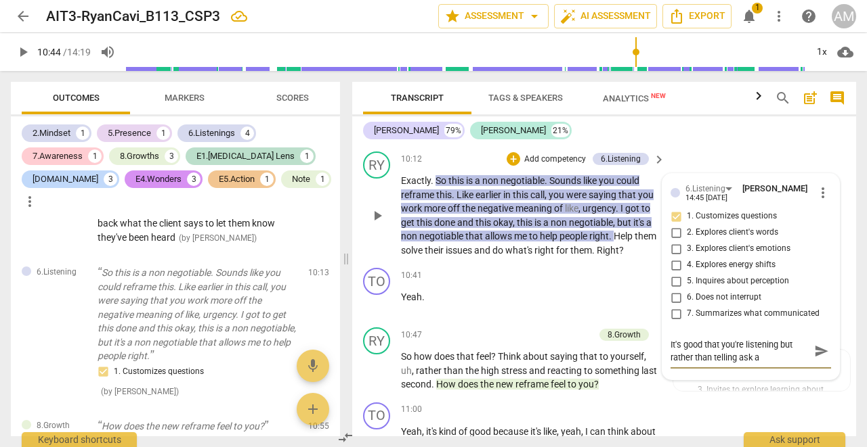
type textarea "It's good that you're listening but rather than telling ask a c"
type textarea "It's good that you're listening but rather than telling ask a cu"
type textarea "It's good that you're listening but rather than telling ask a cus"
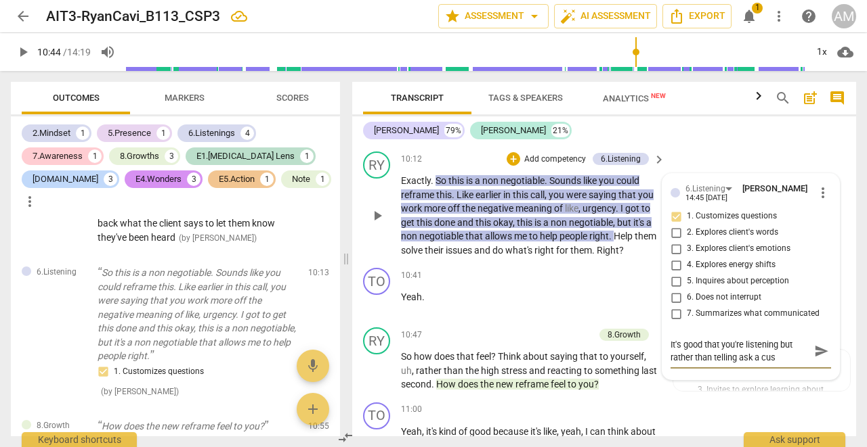
type textarea "It's good that you're listening but rather than telling ask a cust"
type textarea "It's good that you're listening but rather than telling ask a custo"
type textarea "It's good that you're listening but rather than telling ask a custom"
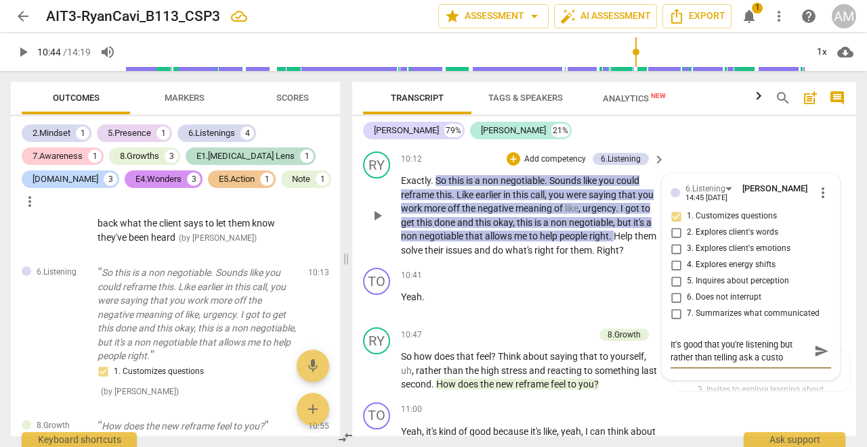
type textarea "It's good that you're listening but rather than telling ask a custom"
type textarea "It's good that you're listening but rather than telling ask a customi"
type textarea "It's good that you're listening but rather than telling ask a customis"
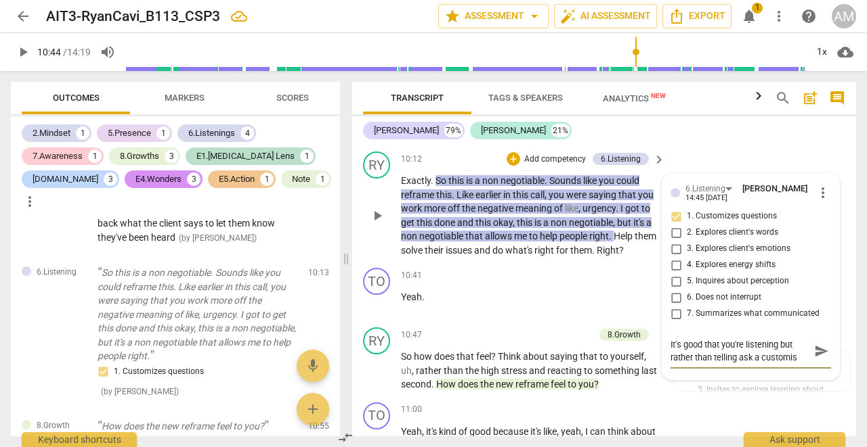
type textarea "It's good that you're listening but rather than telling ask a customise"
type textarea "It's good that you're listening but rather than telling ask a customised"
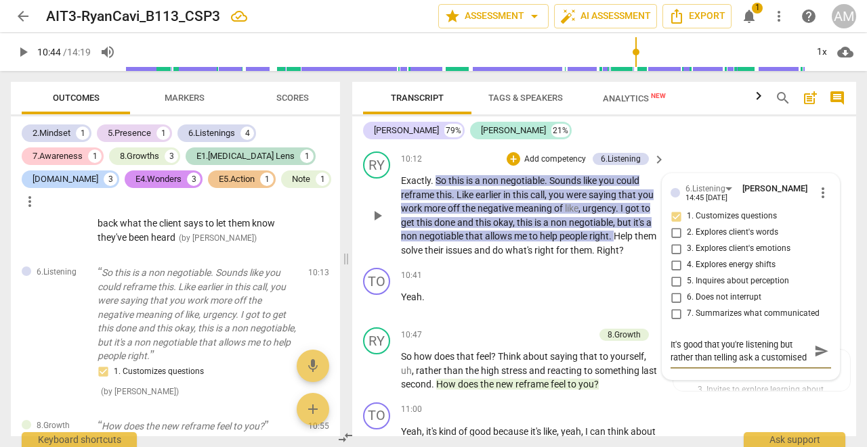
type textarea "It's good that you're listening but rather than telling ask a customised"
type textarea "It's good that you're listening but rather than telling ask a customise"
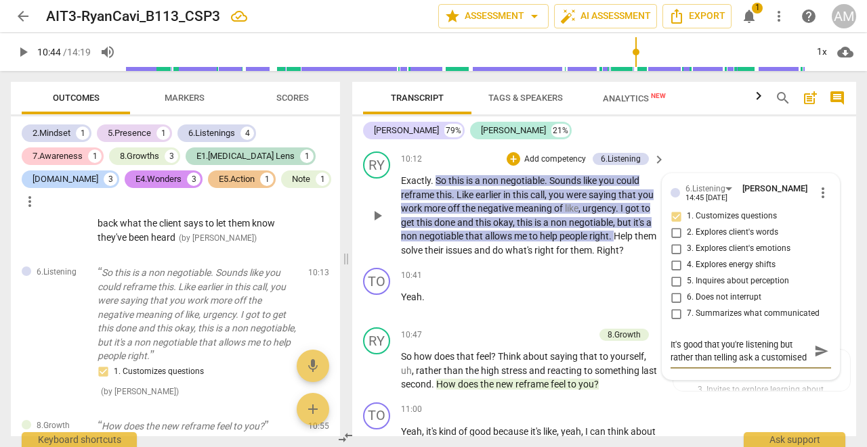
type textarea "It's good that you're listening but rather than telling ask a customise"
type textarea "It's good that you're listening but rather than telling ask a customis"
type textarea "It's good that you're listening but rather than telling ask a customi"
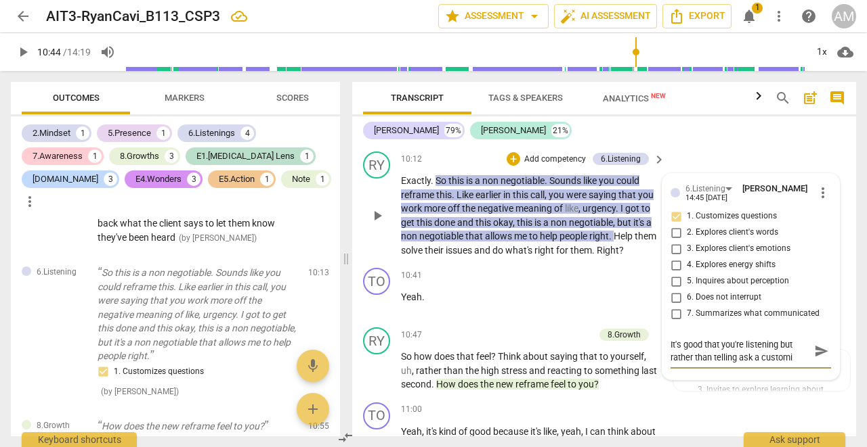
type textarea "It's good that you're listening but rather than telling ask a custom"
type textarea "It's good that you're listening but rather than telling ask a custo"
type textarea "It's good that you're listening but rather than telling ask a cust"
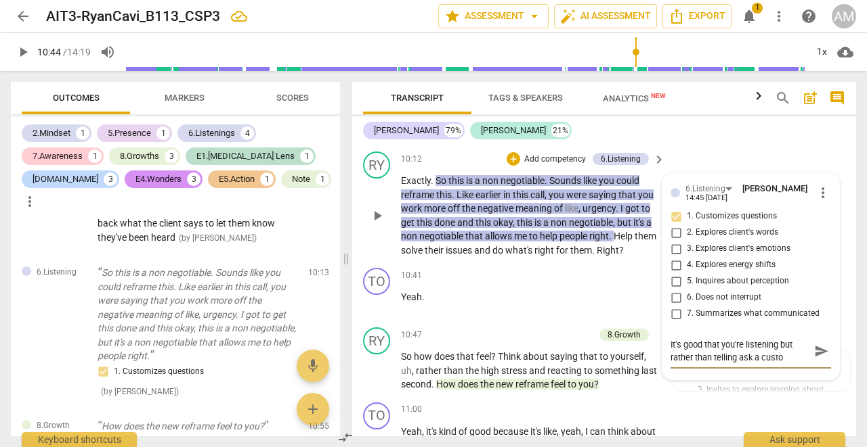
type textarea "It's good that you're listening but rather than telling ask a cust"
type textarea "It's good that you're listening but rather than telling ask a cus"
type textarea "It's good that you're listening but rather than telling ask a cu"
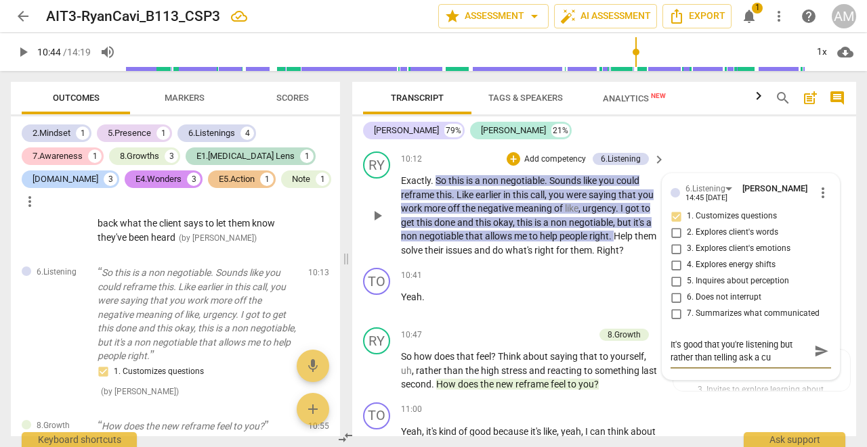
type textarea "It's good that you're listening but rather than telling ask a c"
type textarea "It's good that you're listening but rather than telling ask a"
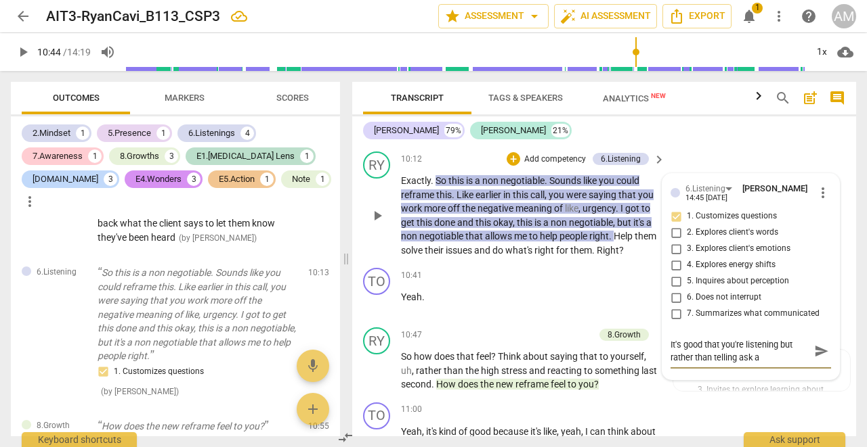
type textarea "It's good that you're listening but rather than telling ask a q"
type textarea "It's good that you're listening but rather than telling ask a qu"
type textarea "It's good that you're listening but rather than telling ask a que"
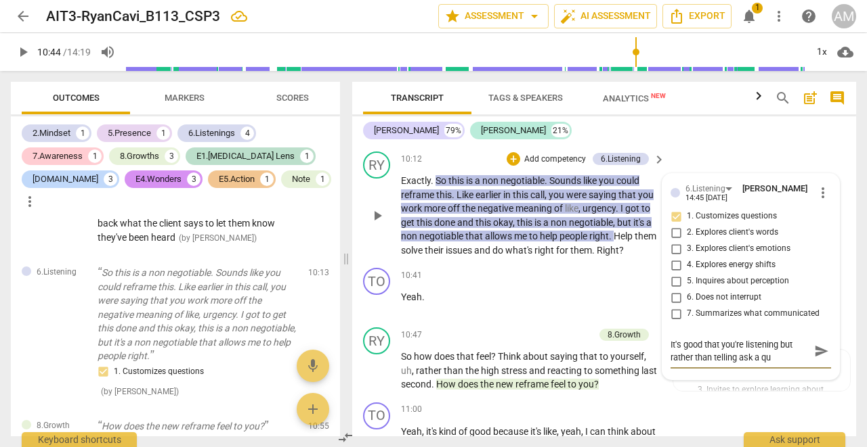
type textarea "It's good that you're listening but rather than telling ask a que"
type textarea "It's good that you're listening but rather than telling ask a ques"
type textarea "It's good that you're listening but rather than telling ask a quest"
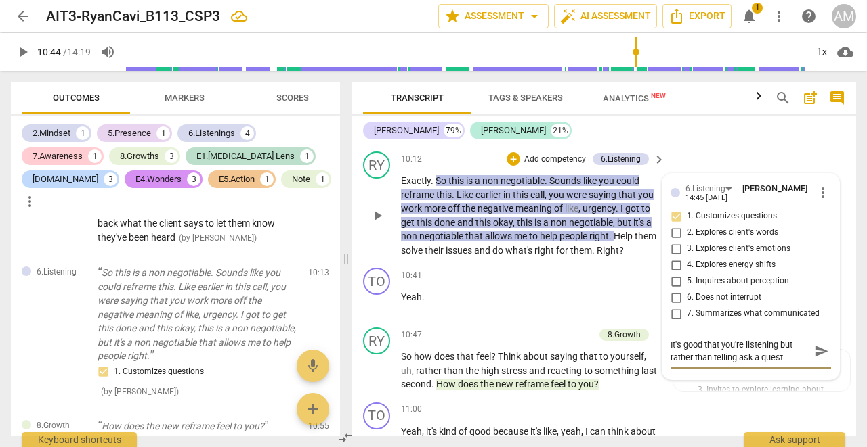
type textarea "It's good that you're listening but rather than telling ask a questi"
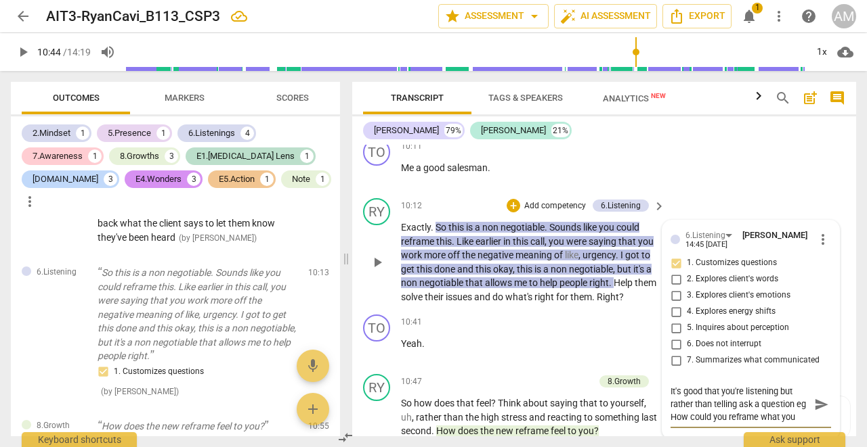
scroll to position [12, 0]
click at [815, 397] on span "send" at bounding box center [821, 404] width 15 height 15
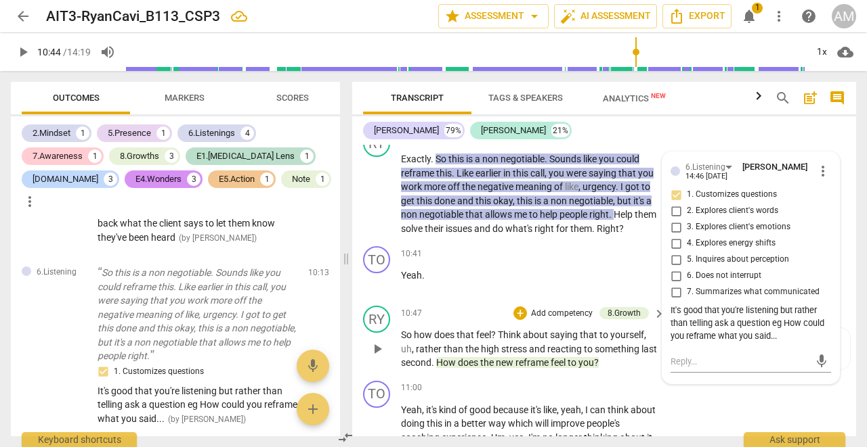
scroll to position [4373, 0]
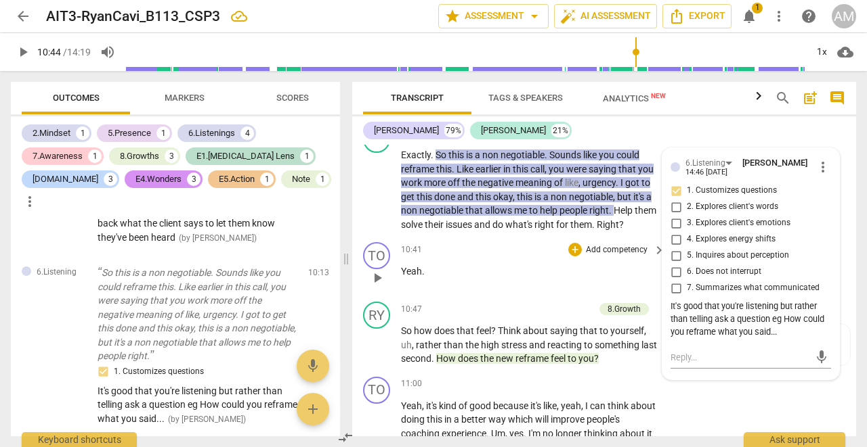
click at [380, 270] on span "play_arrow" at bounding box center [377, 278] width 16 height 16
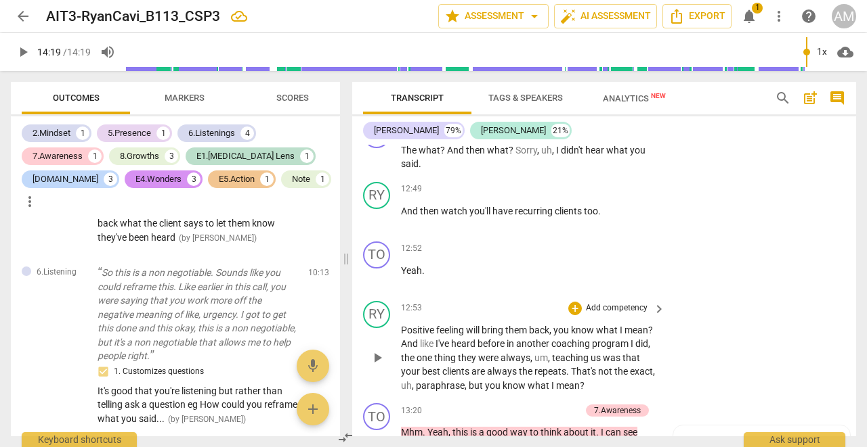
scroll to position [5101, 0]
drag, startPoint x: 557, startPoint y: 269, endPoint x: 649, endPoint y: 270, distance: 91.4
click at [649, 323] on p "Positive feeling will bring them back , you know what I mean ? And like I've he…" at bounding box center [529, 358] width 257 height 70
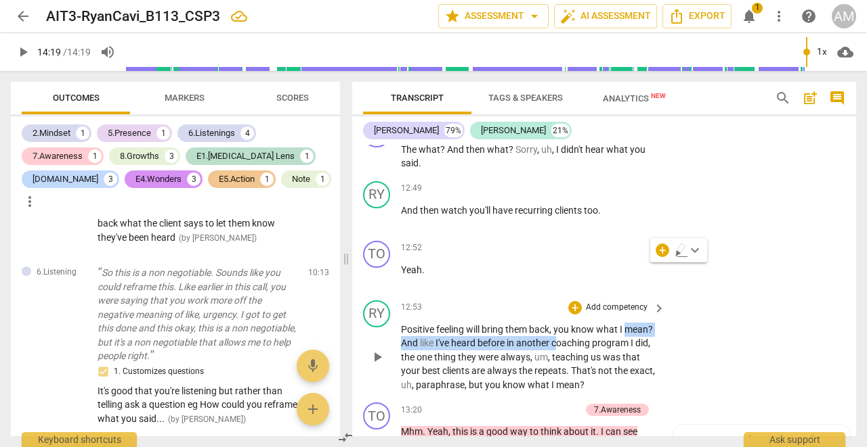
drag, startPoint x: 556, startPoint y: 273, endPoint x: 626, endPoint y: 271, distance: 70.4
click at [628, 323] on p "Positive feeling will bring them back , you know what I mean ? And like I've he…" at bounding box center [529, 358] width 257 height 70
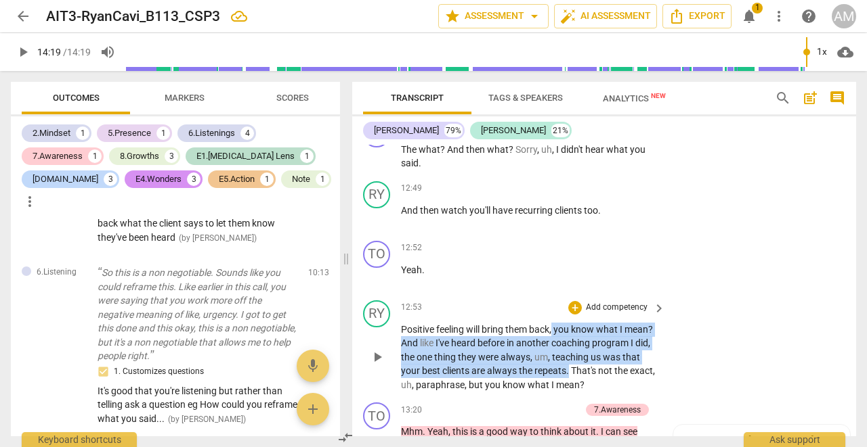
drag, startPoint x: 554, startPoint y: 267, endPoint x: 571, endPoint y: 310, distance: 45.6
click at [570, 323] on p "Positive feeling will bring them back , you know what I mean ? And like I've he…" at bounding box center [529, 358] width 257 height 70
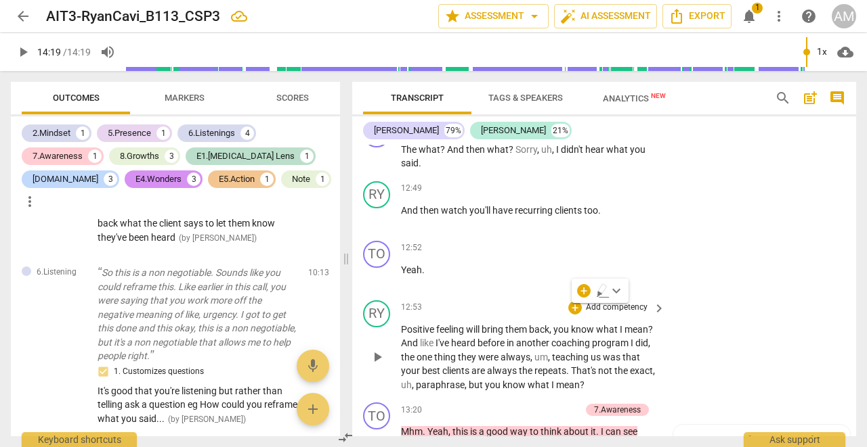
click at [540, 352] on span "um" at bounding box center [541, 357] width 14 height 11
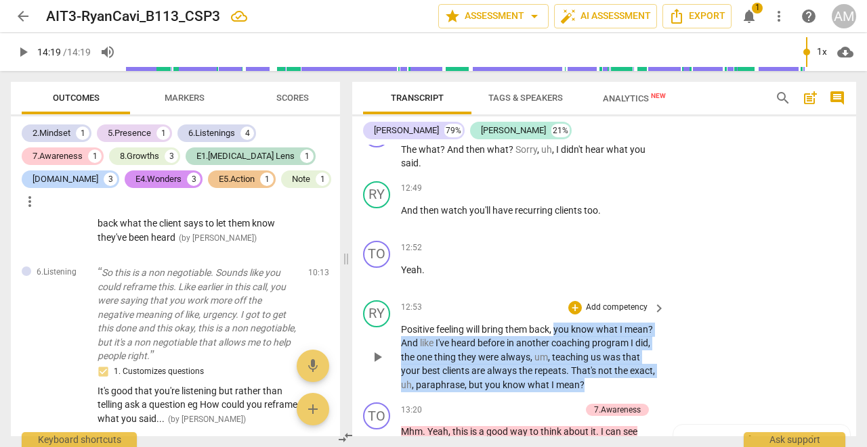
drag, startPoint x: 556, startPoint y: 266, endPoint x: 596, endPoint y: 328, distance: 74.0
click at [596, 328] on p "Positive feeling will bring them back , you know what I mean ? And like I've he…" at bounding box center [529, 358] width 257 height 70
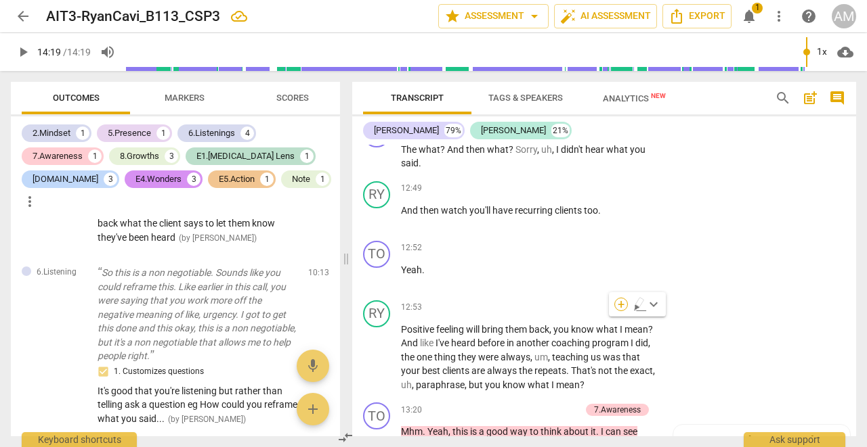
click at [623, 304] on div "+" at bounding box center [621, 305] width 14 height 14
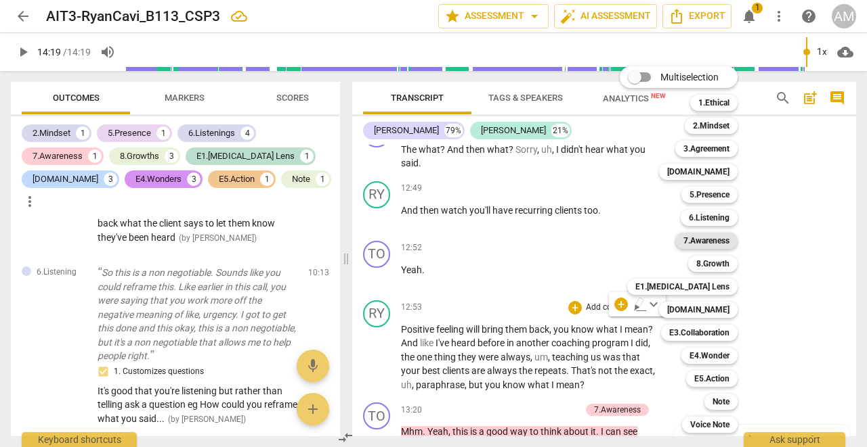
click at [701, 235] on b "7.Awareness" at bounding box center [706, 241] width 46 height 16
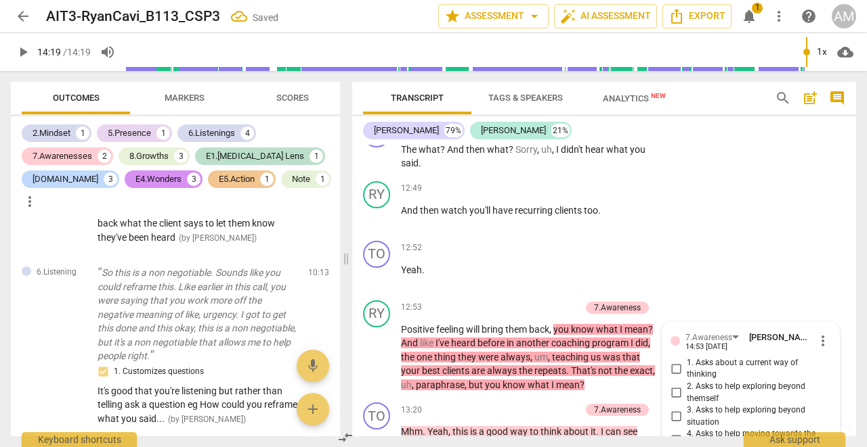
scroll to position [1785, 0]
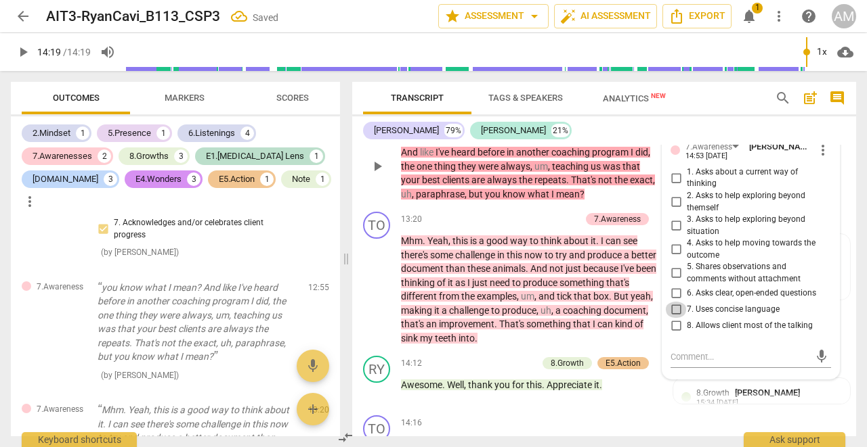
click at [670, 302] on input "7. Uses concise language" at bounding box center [676, 310] width 22 height 16
click at [707, 351] on textarea at bounding box center [739, 357] width 139 height 13
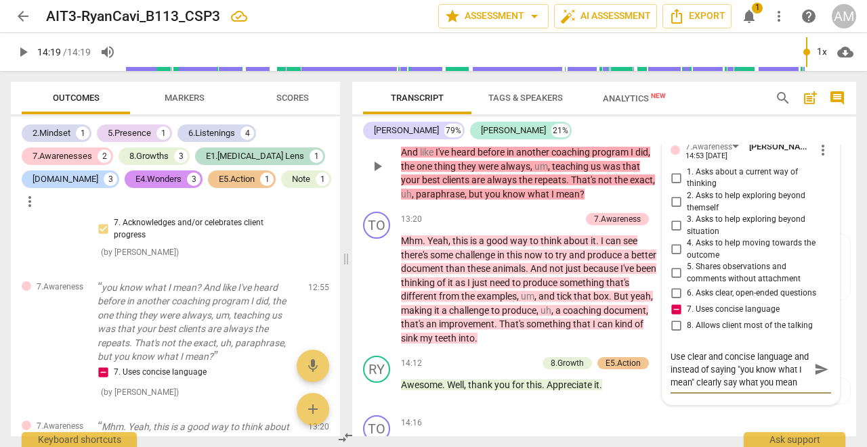
scroll to position [0, 0]
click at [684, 351] on textarea "Use clear and concise language and instead of saying "you know what I mean" cle…" at bounding box center [739, 370] width 139 height 39
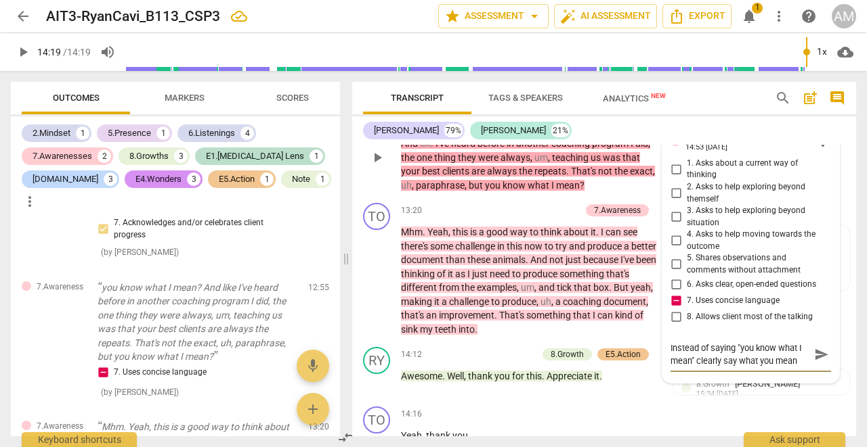
scroll to position [5302, 0]
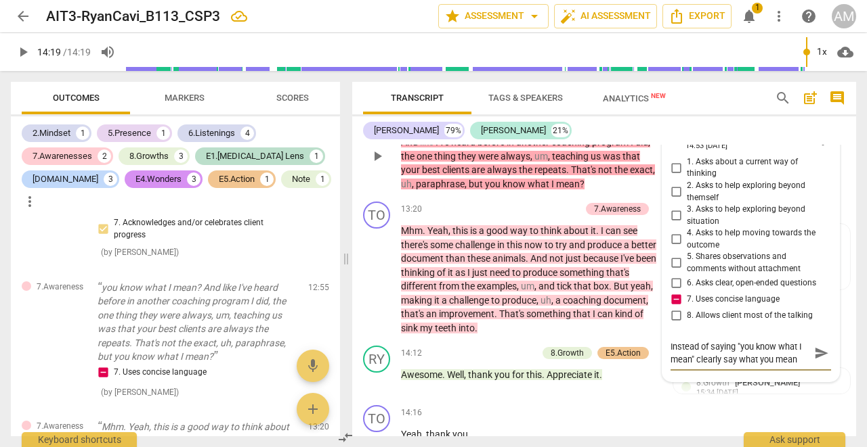
click at [818, 346] on span "send" at bounding box center [821, 353] width 15 height 15
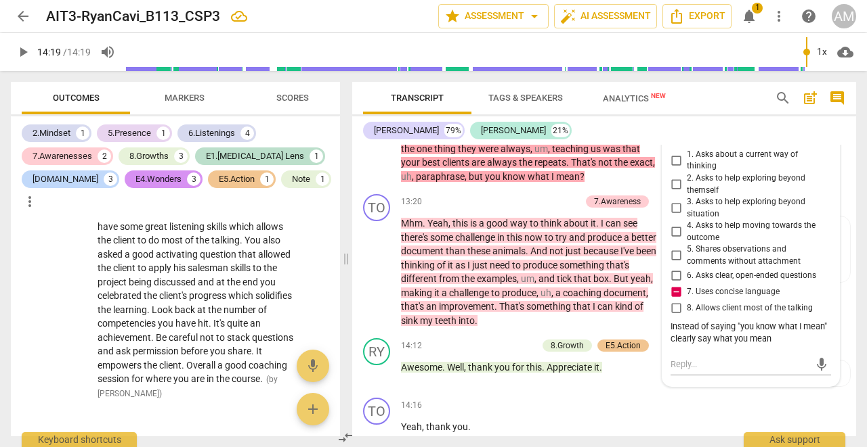
scroll to position [2346, 0]
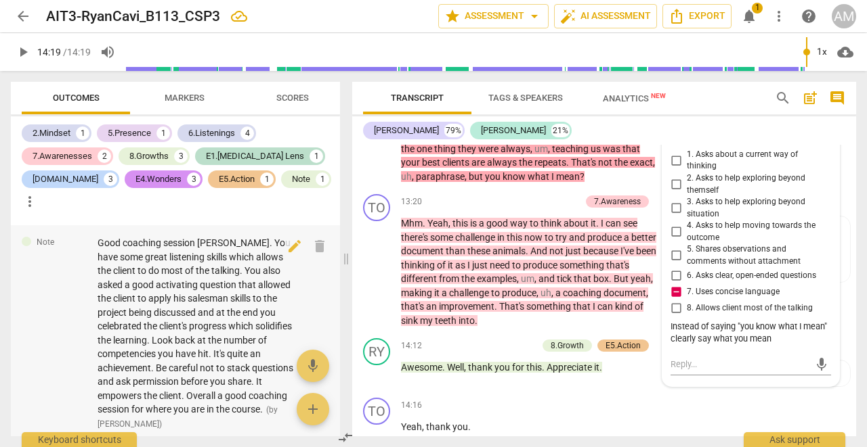
click at [173, 381] on span "Good coaching session [PERSON_NAME]. You have some great listening skills which…" at bounding box center [195, 326] width 196 height 177
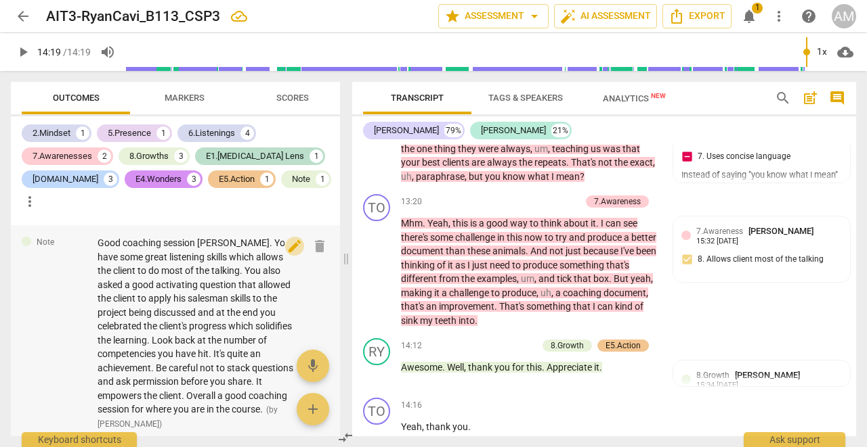
click at [292, 247] on span "edit" at bounding box center [294, 246] width 16 height 16
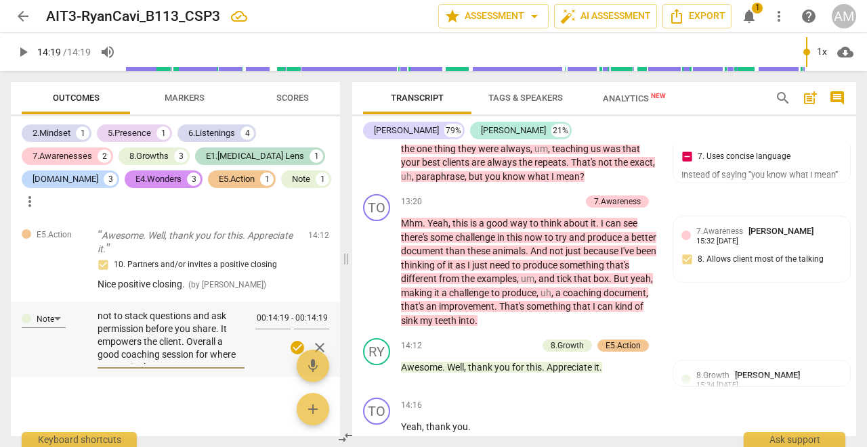
scroll to position [173, 0]
click at [188, 357] on textarea "Good coaching session [PERSON_NAME]. You have some great listening skills which…" at bounding box center [170, 338] width 147 height 51
click at [293, 353] on span "check_circle" at bounding box center [297, 348] width 16 height 16
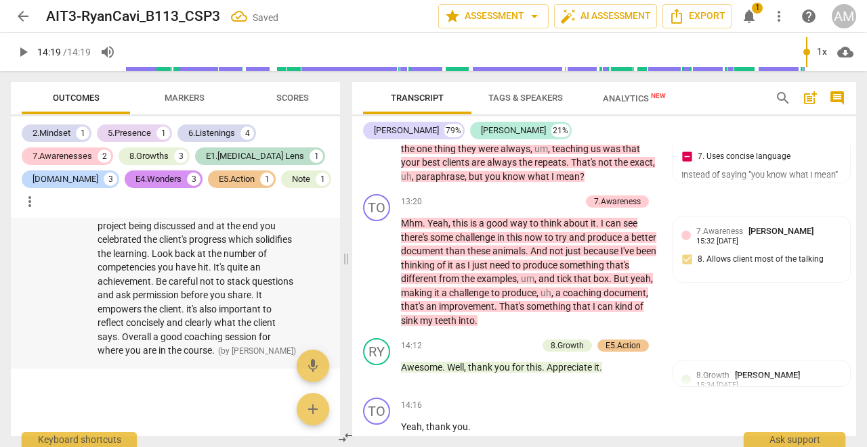
scroll to position [2432, 0]
click at [267, 338] on div "Good coaching session [PERSON_NAME]. You have some great listening skills which…" at bounding box center [197, 254] width 200 height 209
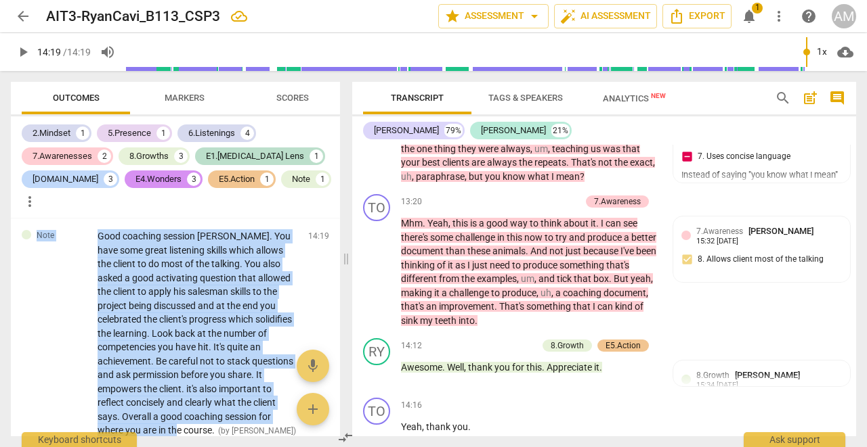
scroll to position [2351, 0]
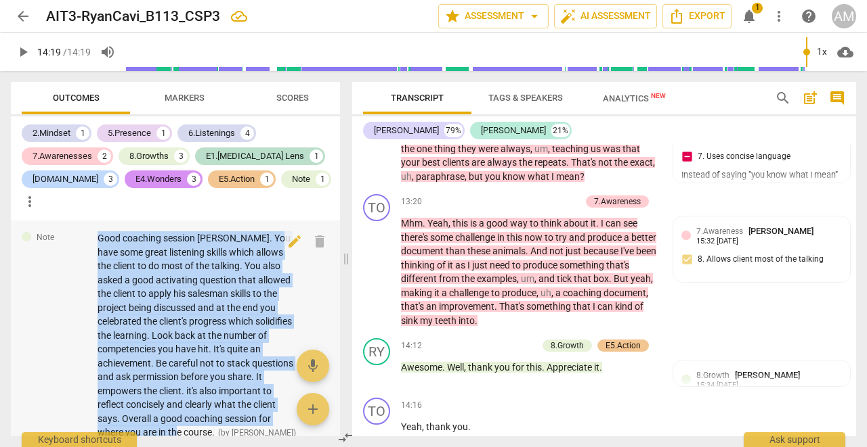
drag, startPoint x: 265, startPoint y: 338, endPoint x: 100, endPoint y: 240, distance: 192.7
click at [99, 240] on div "Good coaching session [PERSON_NAME]. You have some great listening skills which…" at bounding box center [197, 336] width 200 height 209
copy span "Good coaching session [PERSON_NAME]. You have some great listening skills which…"
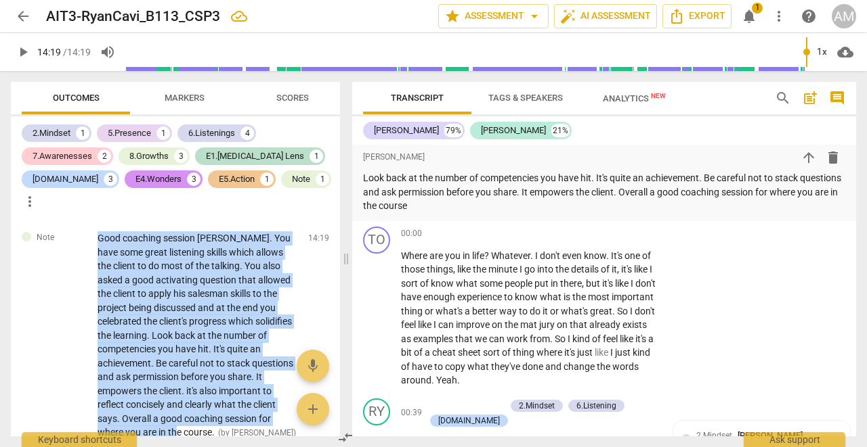
scroll to position [1395, 0]
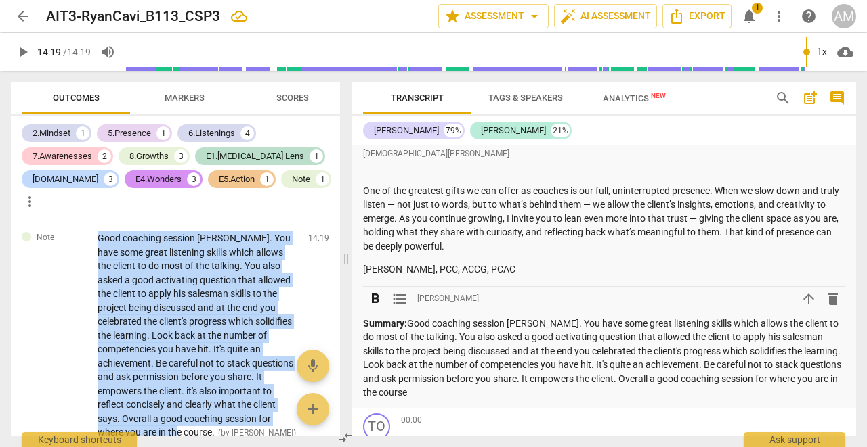
click at [835, 291] on span "delete" at bounding box center [833, 299] width 16 height 16
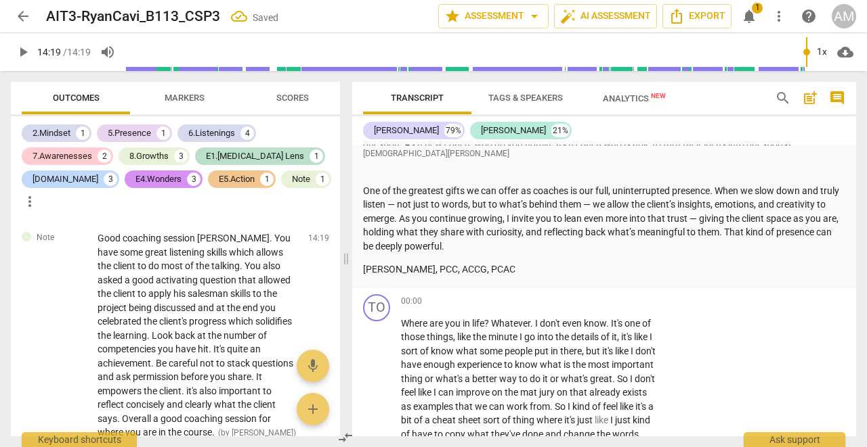
click at [811, 95] on span "post_add" at bounding box center [810, 98] width 16 height 16
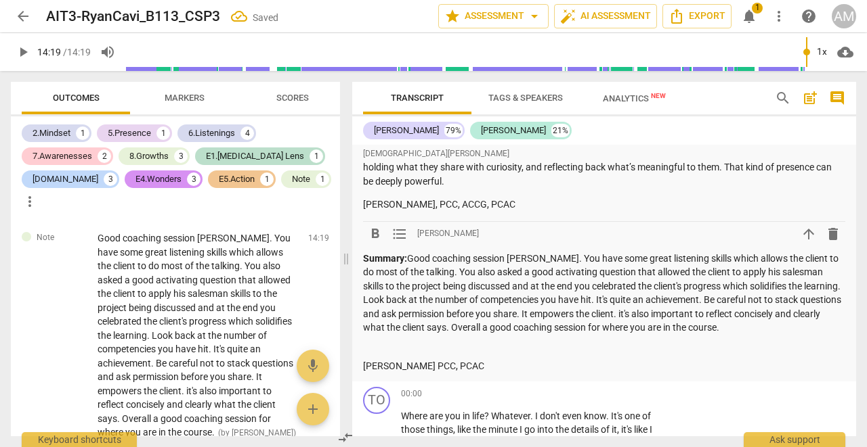
scroll to position [1461, 0]
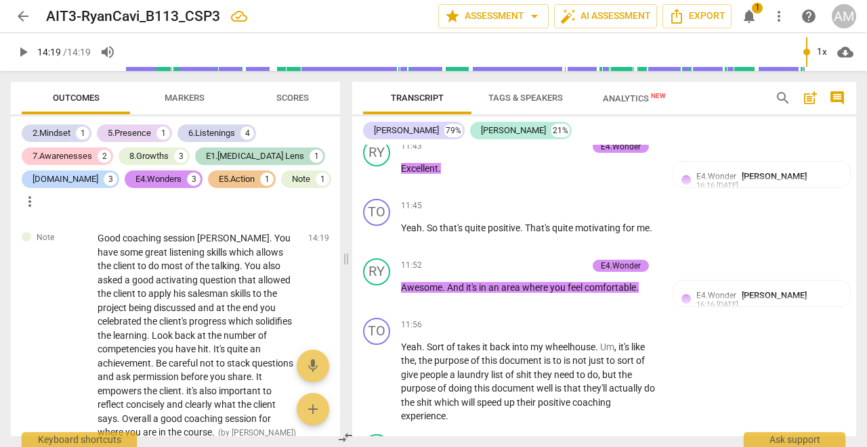
scroll to position [4857, 0]
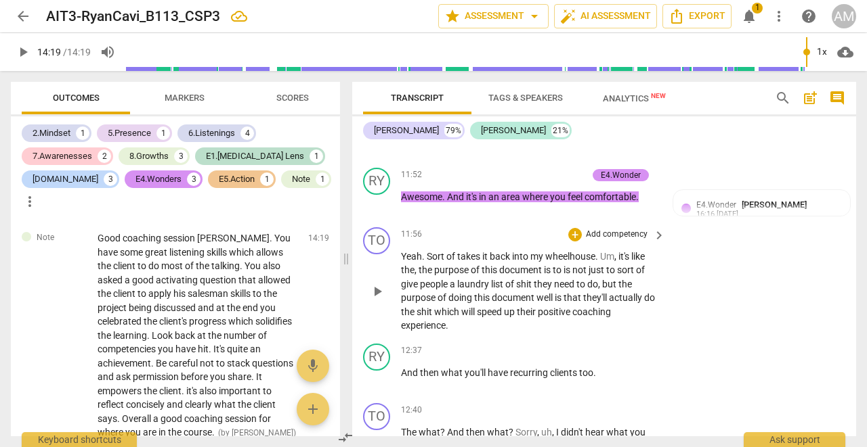
click at [387, 284] on span "play_arrow" at bounding box center [377, 292] width 22 height 16
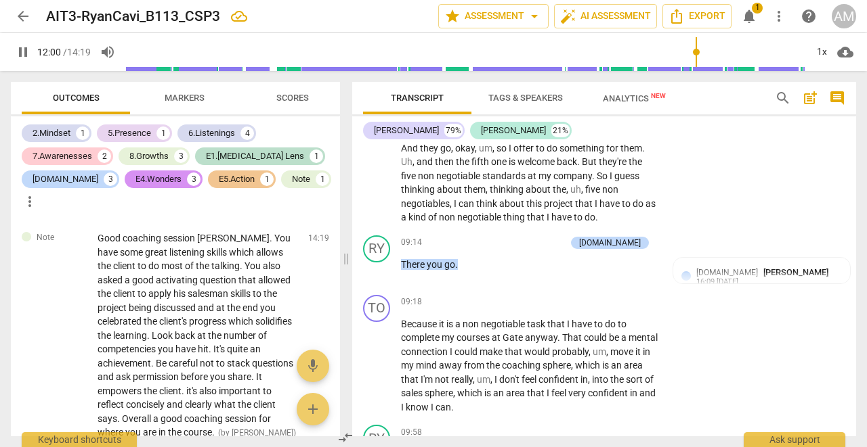
scroll to position [3839, 0]
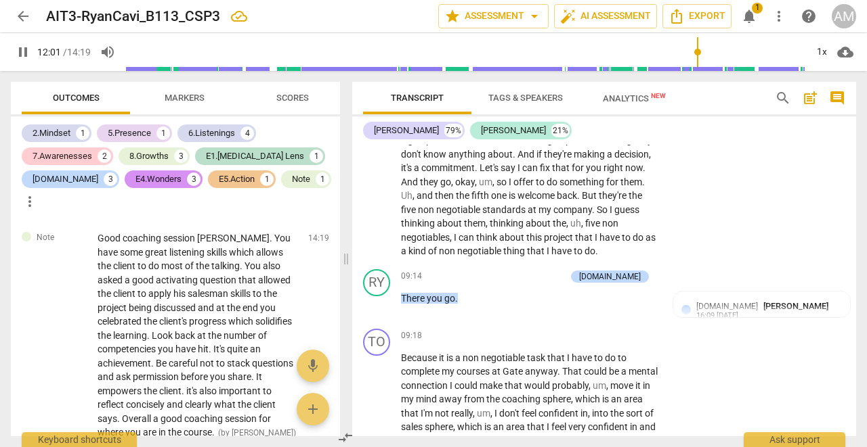
click at [22, 19] on span "arrow_back" at bounding box center [23, 16] width 16 height 16
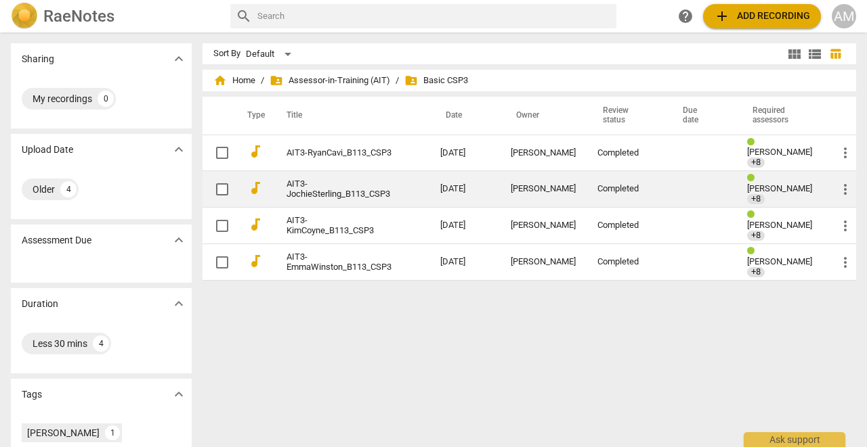
click at [351, 192] on link "AIT3-JochieSterling_B113_CSP3" at bounding box center [338, 189] width 105 height 20
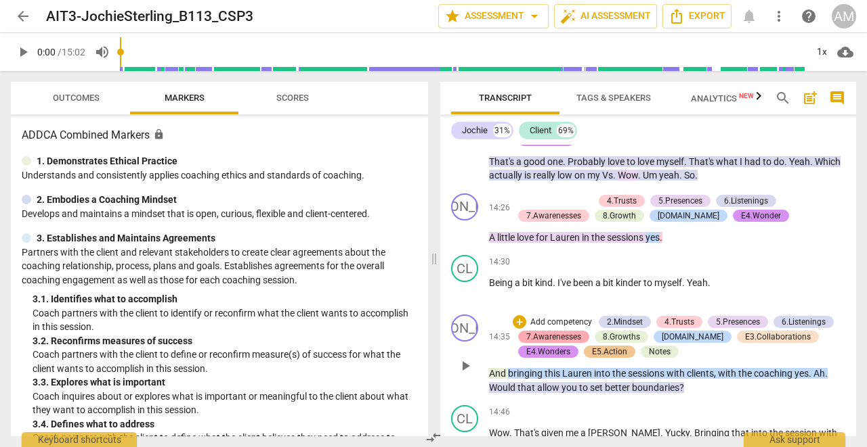
scroll to position [4957, 0]
